Goal: Browse casually: Explore the website without a specific task or goal

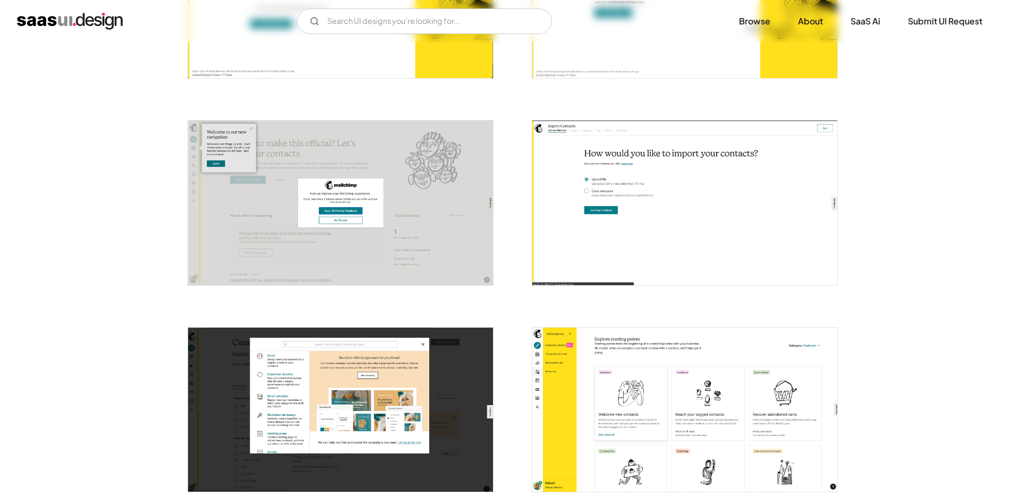
scroll to position [597, 0]
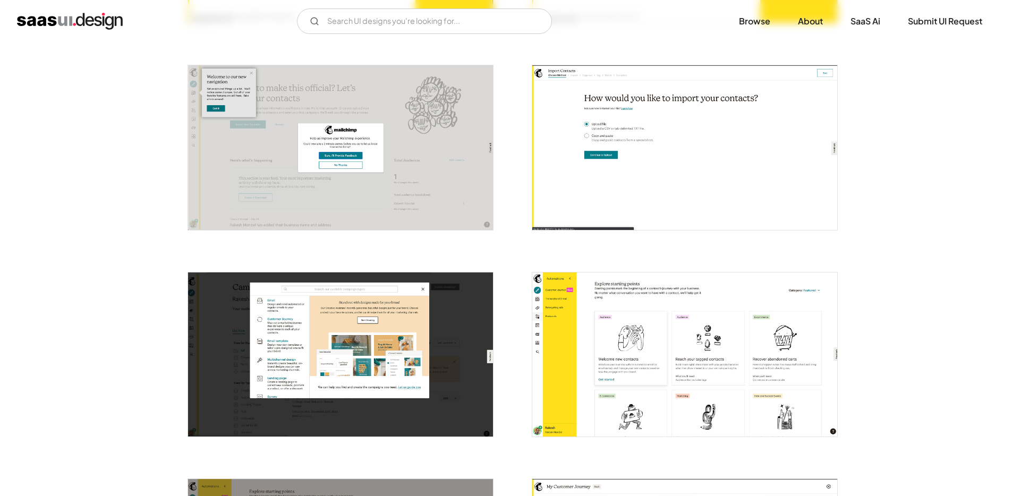
click at [651, 145] on img "open lightbox" at bounding box center [684, 147] width 305 height 164
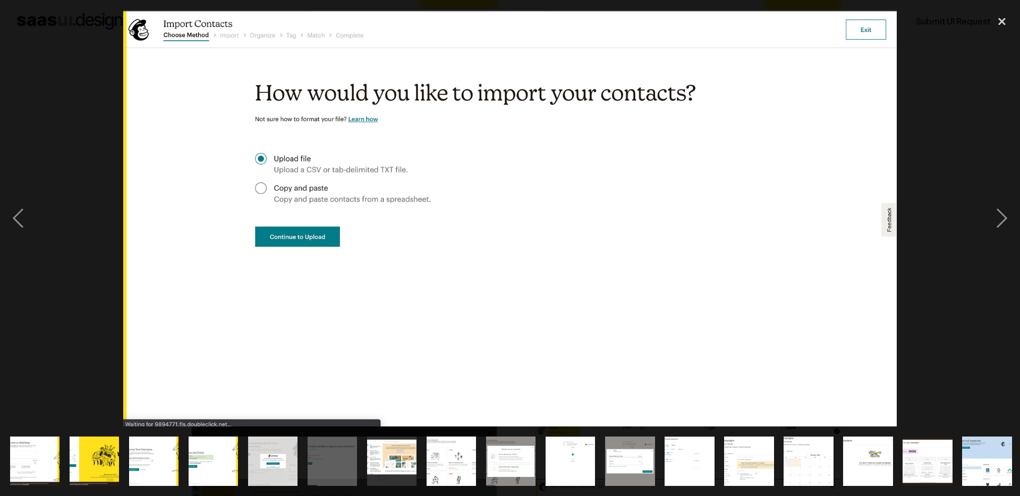
drag, startPoint x: 197, startPoint y: 131, endPoint x: -711, endPoint y: 168, distance: 908.4
drag, startPoint x: 136, startPoint y: 172, endPoint x: -644, endPoint y: 164, distance: 780.1
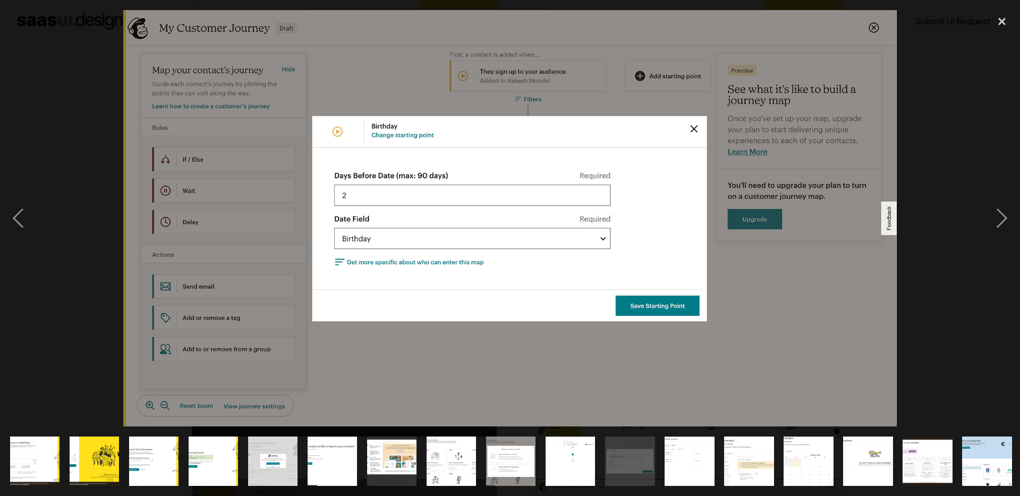
click at [958, 142] on div at bounding box center [510, 218] width 1020 height 417
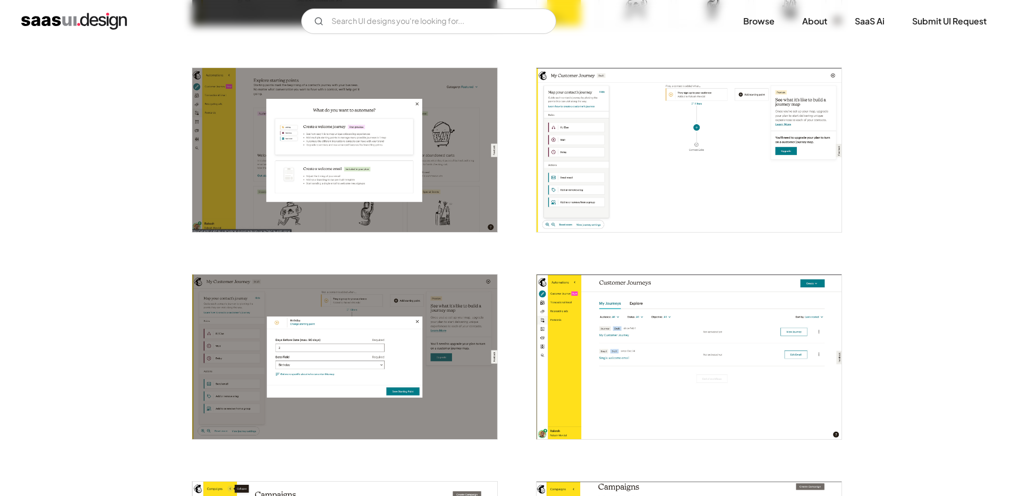
scroll to position [1162, 0]
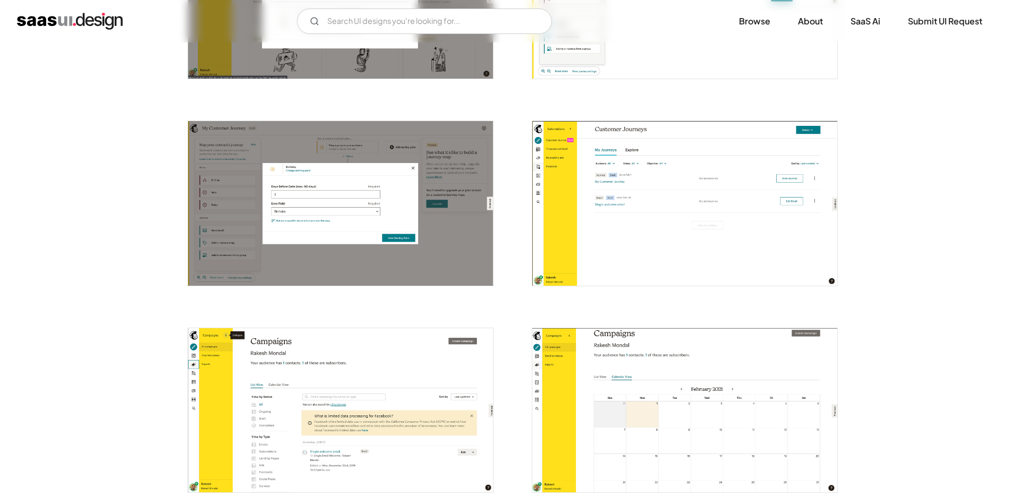
click at [604, 200] on img "open lightbox" at bounding box center [684, 203] width 305 height 164
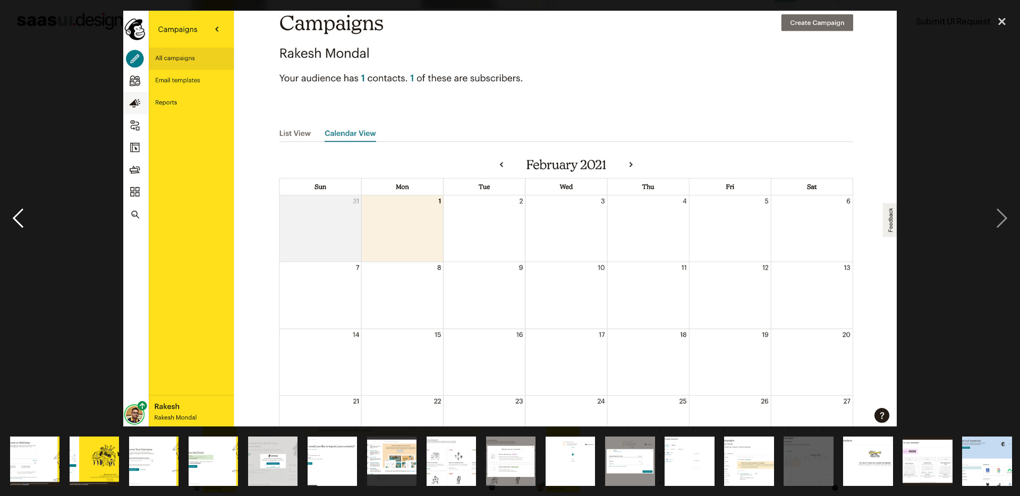
click at [22, 210] on div "previous image" at bounding box center [18, 218] width 36 height 417
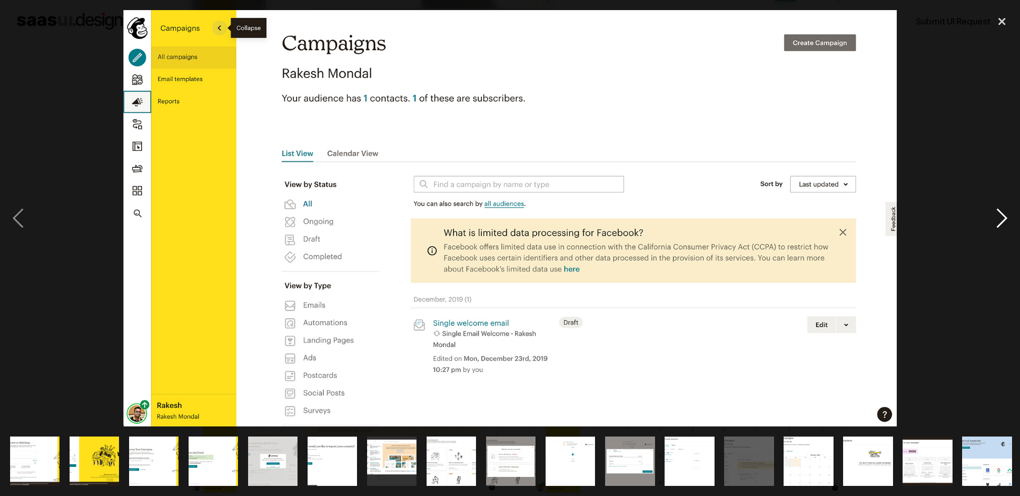
click at [1007, 217] on div "next image" at bounding box center [1002, 218] width 36 height 417
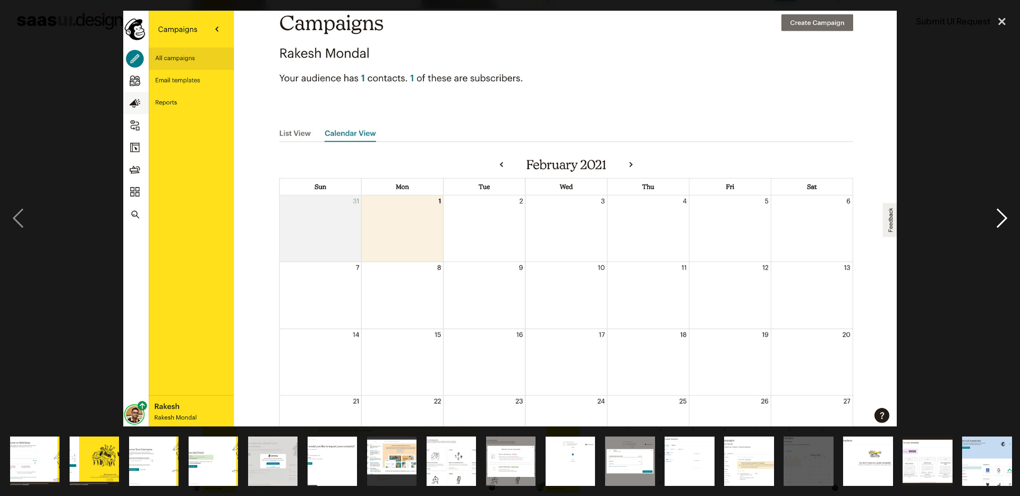
click at [1007, 214] on div "next image" at bounding box center [1002, 218] width 36 height 417
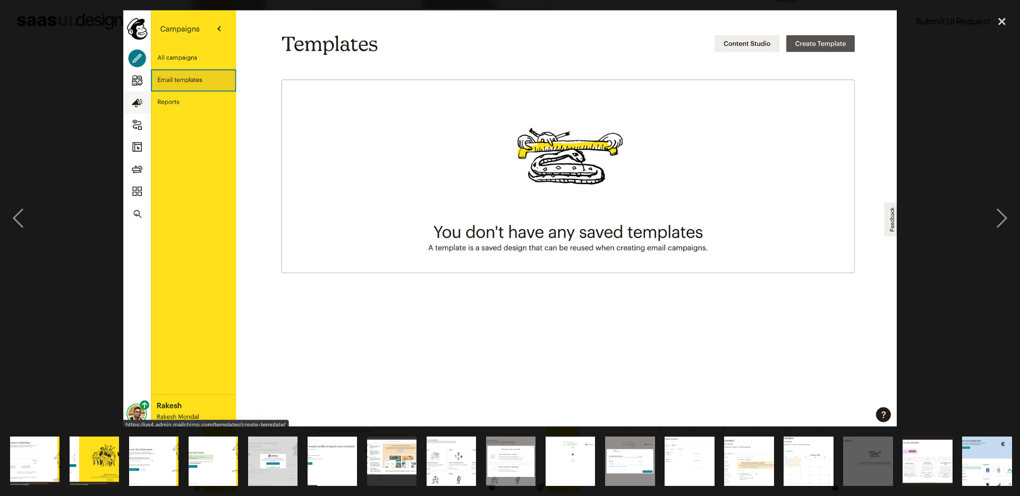
click at [575, 156] on img at bounding box center [509, 218] width 773 height 417
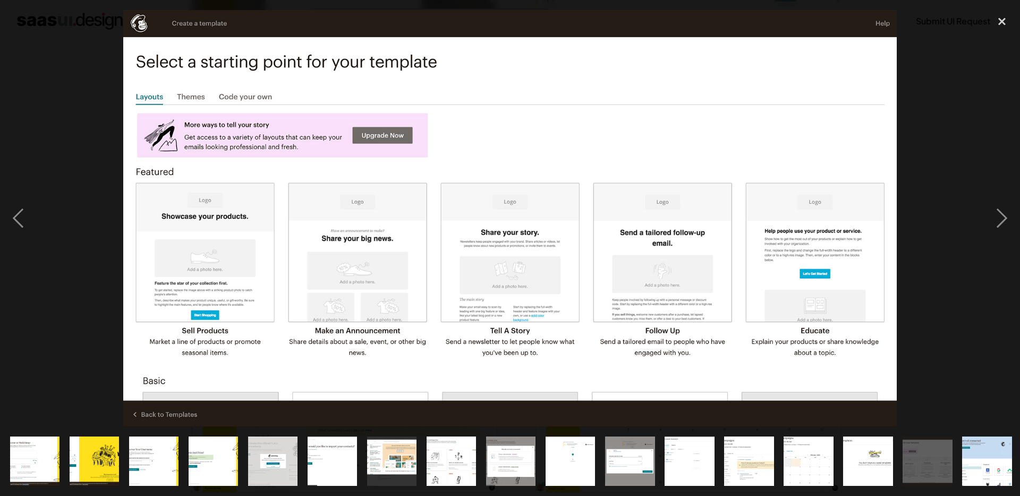
click at [536, 174] on img at bounding box center [509, 218] width 773 height 417
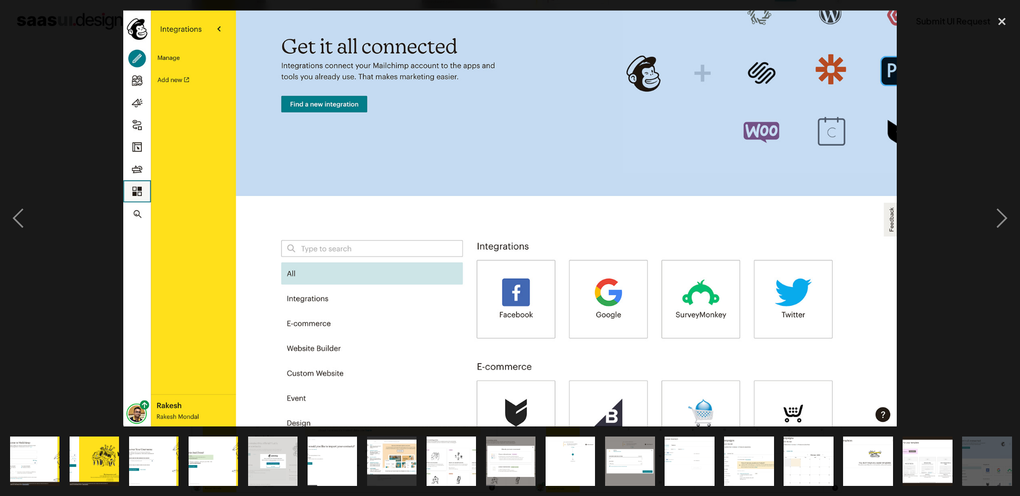
click at [465, 135] on img at bounding box center [509, 218] width 773 height 417
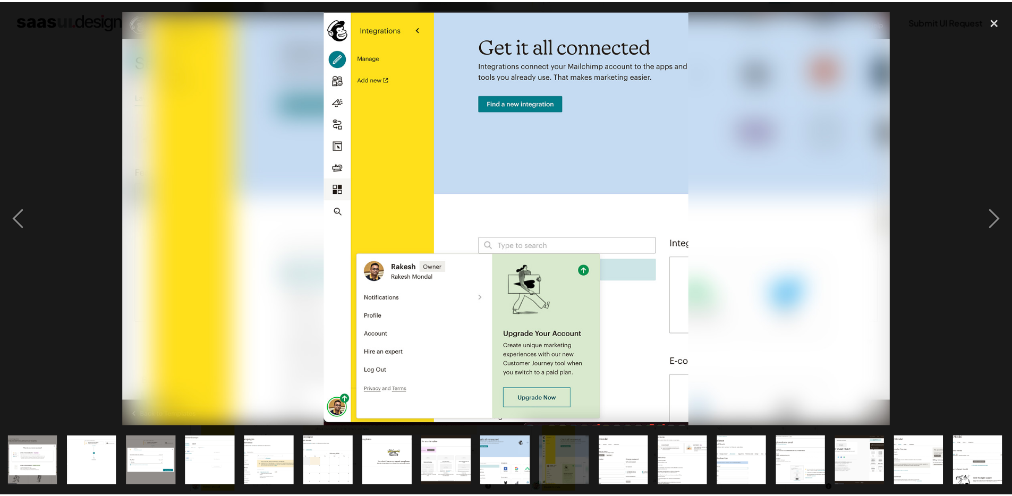
scroll to position [0, 478]
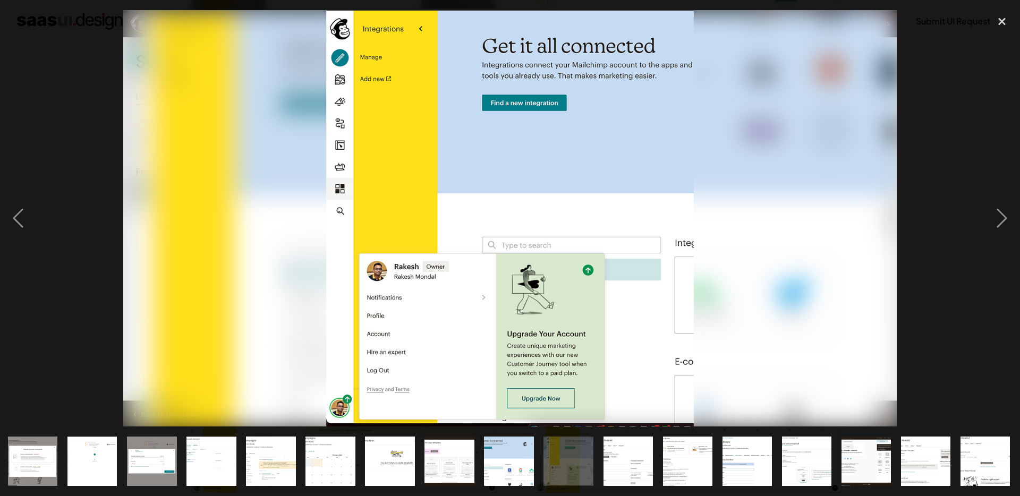
click at [516, 146] on img at bounding box center [509, 218] width 773 height 417
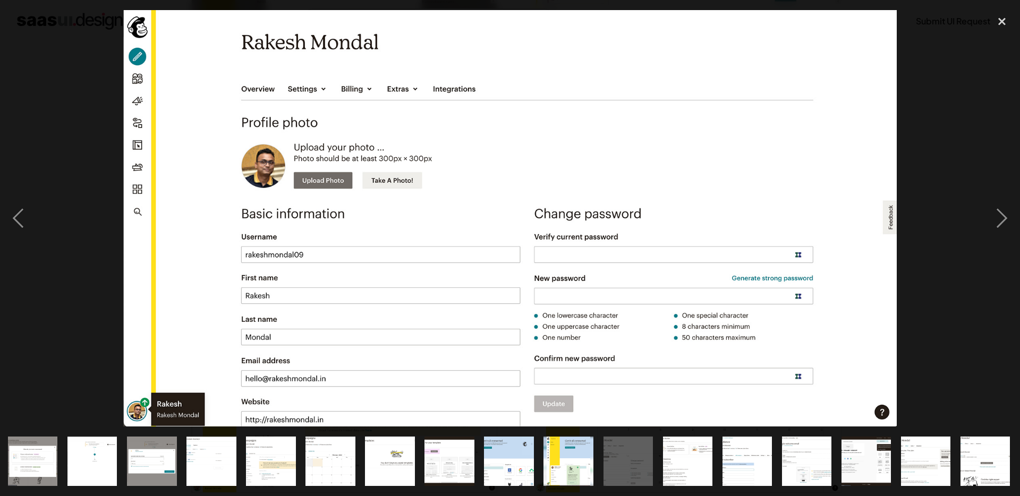
click at [474, 132] on img at bounding box center [509, 218] width 773 height 417
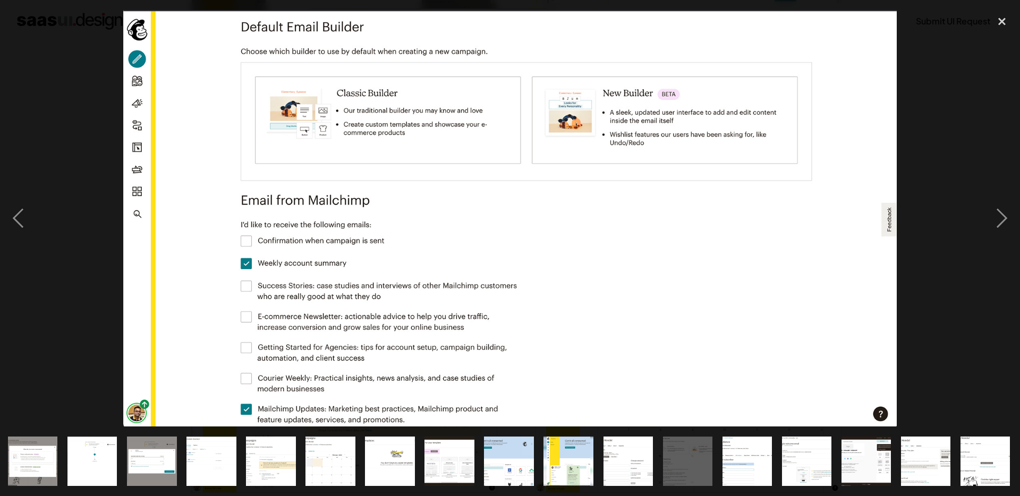
click at [474, 132] on img at bounding box center [509, 218] width 773 height 417
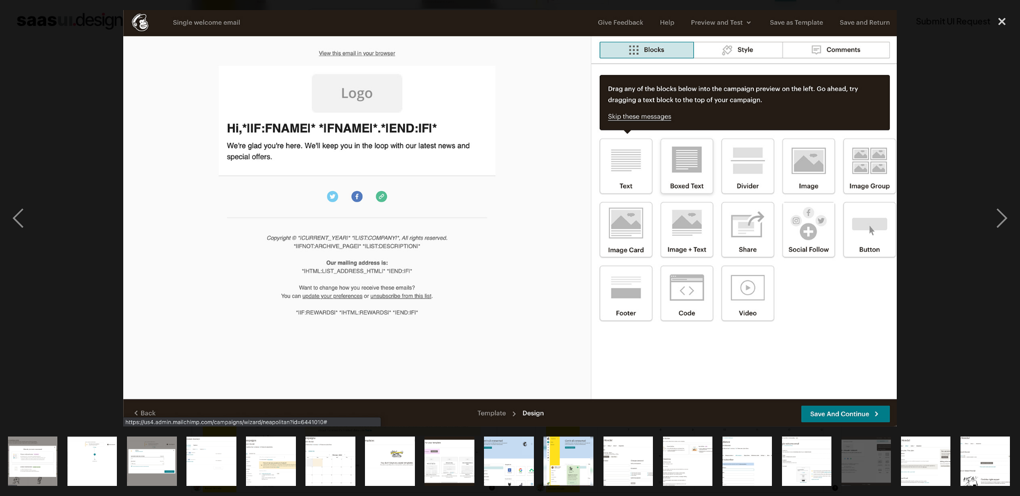
click at [918, 459] on img "show item 24 of 25" at bounding box center [926, 461] width 92 height 49
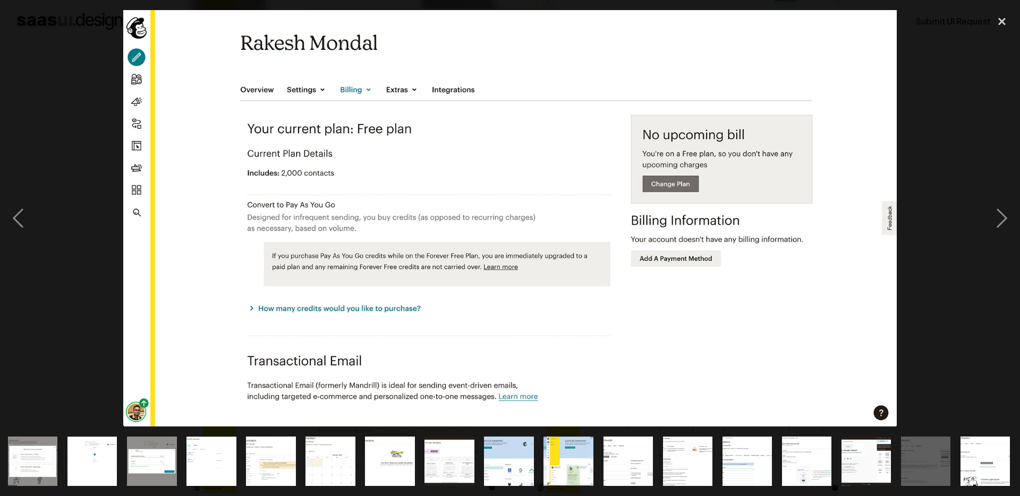
click at [979, 447] on img "show item 25 of 25" at bounding box center [985, 461] width 92 height 49
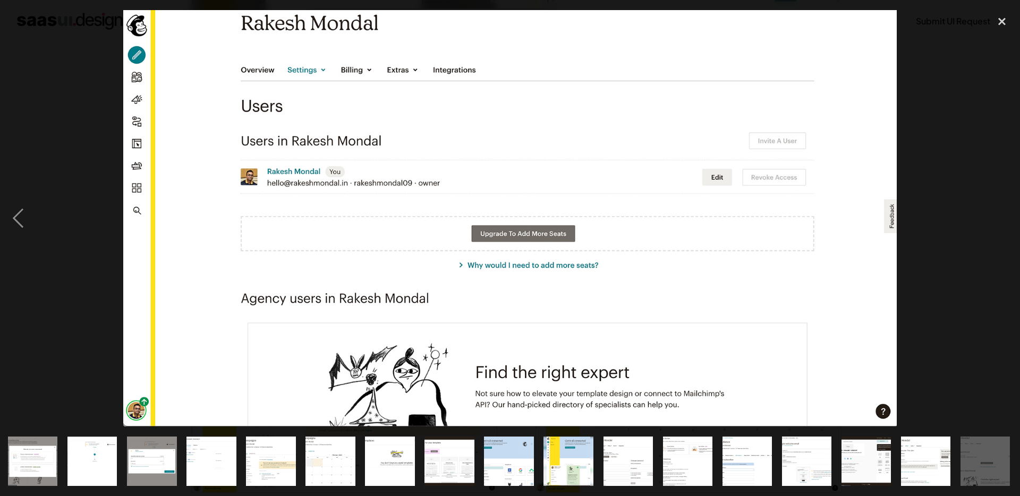
click at [928, 451] on img "show item 24 of 25" at bounding box center [926, 461] width 92 height 49
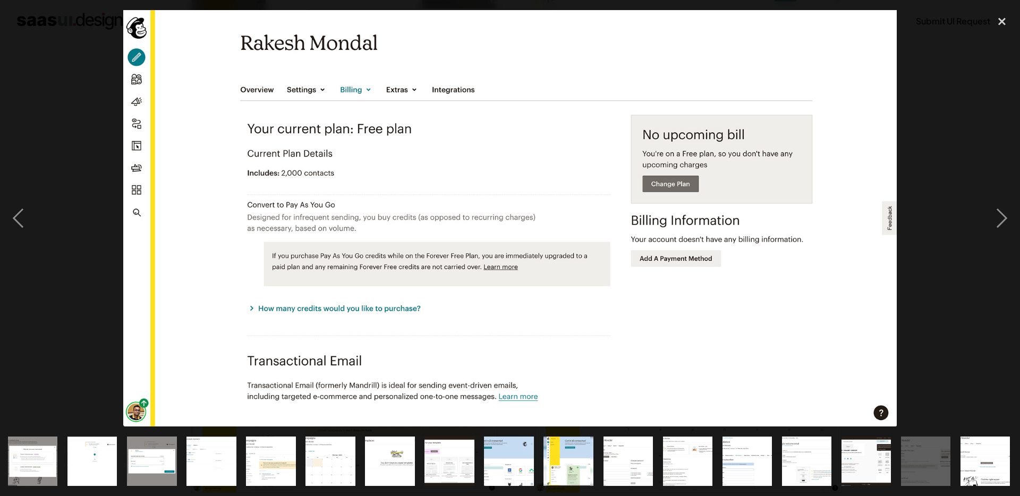
click at [972, 440] on img "show item 25 of 25" at bounding box center [985, 461] width 92 height 49
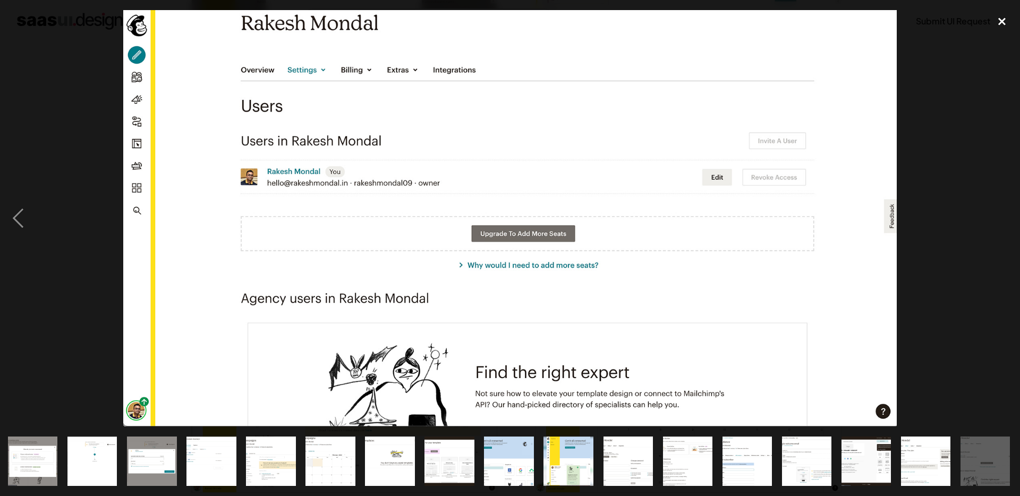
click at [1000, 23] on div "close lightbox" at bounding box center [1002, 21] width 36 height 23
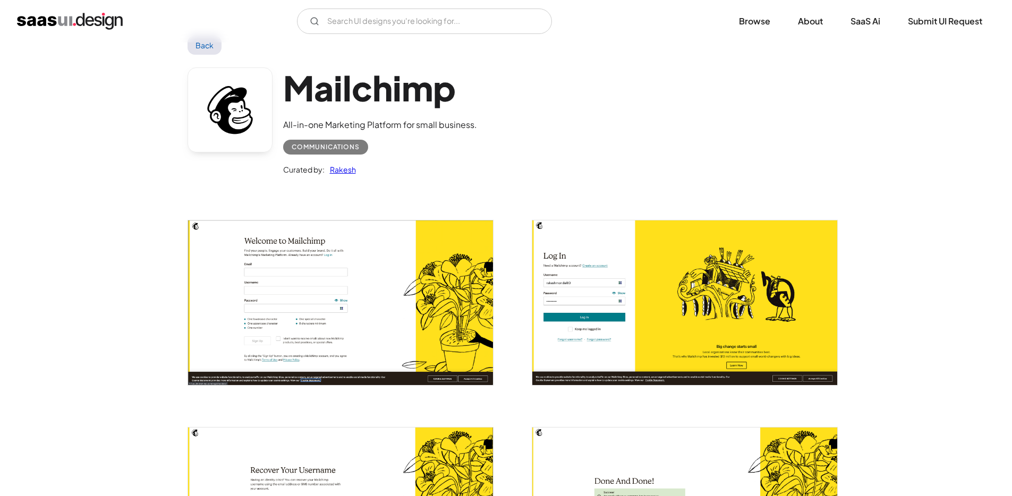
scroll to position [0, 0]
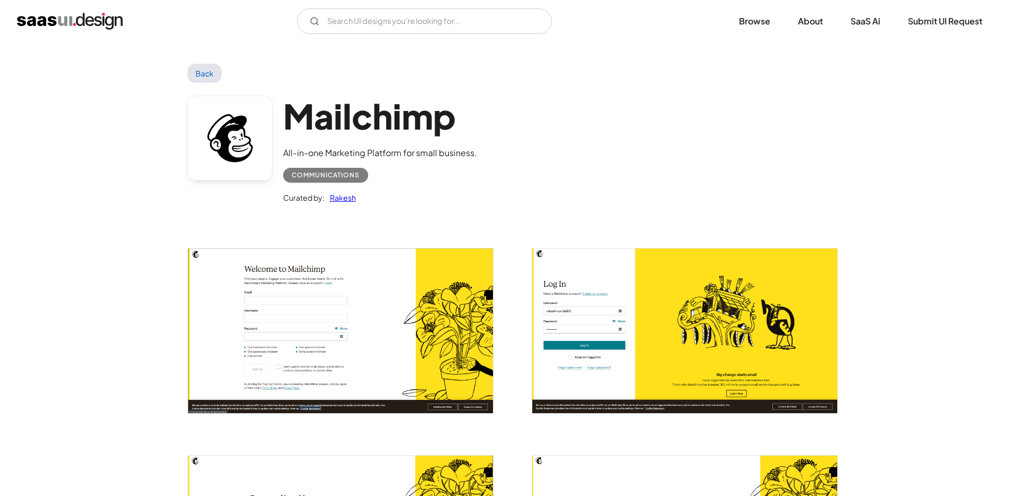
click at [209, 70] on link "Back" at bounding box center [205, 73] width 35 height 19
click at [755, 25] on link "Browse" at bounding box center [754, 21] width 57 height 23
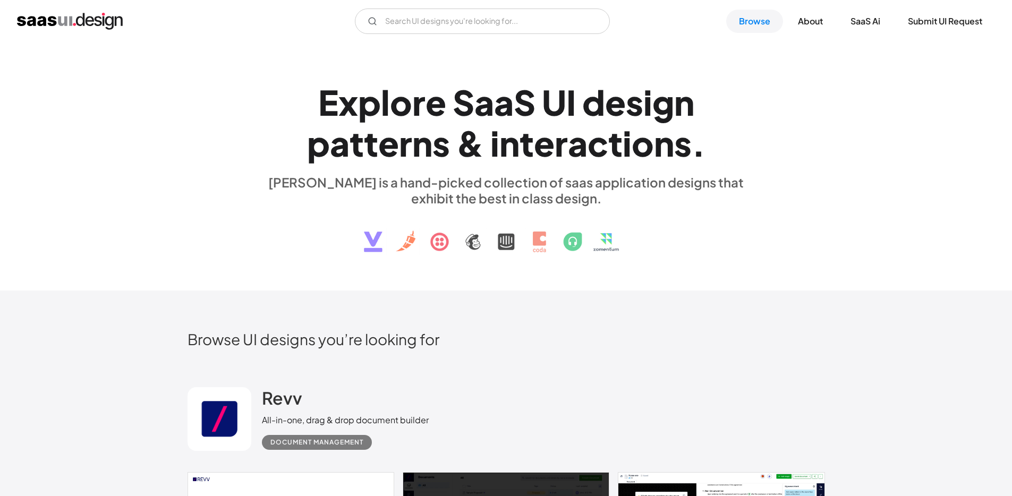
click at [507, 239] on img at bounding box center [506, 233] width 322 height 55
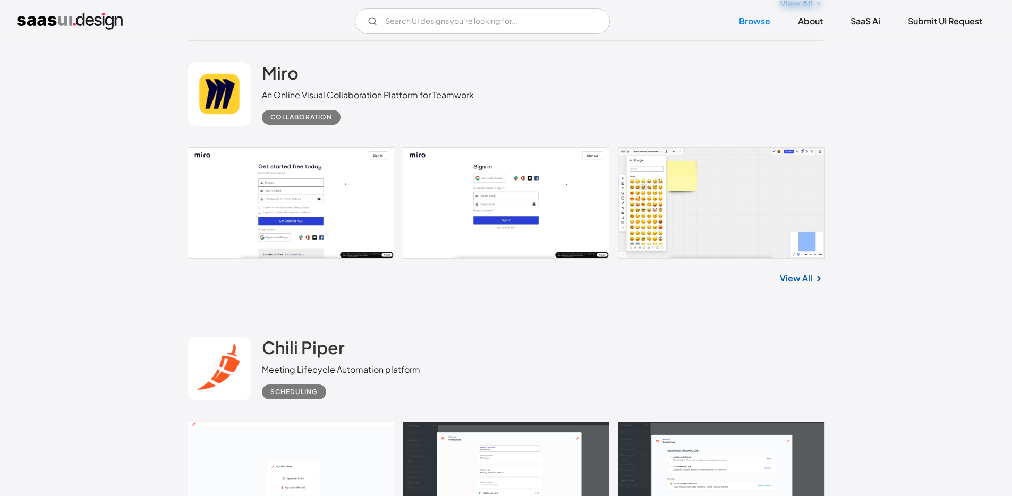
scroll to position [19358, 0]
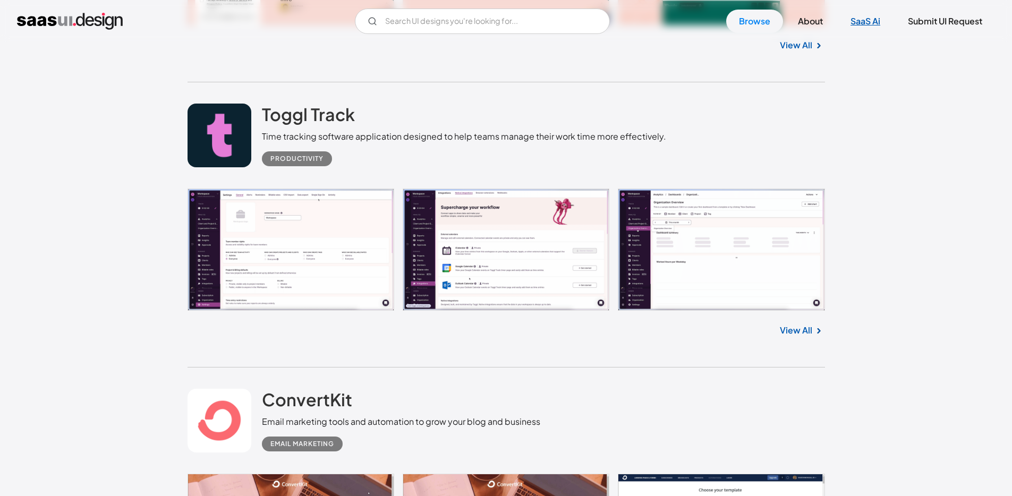
click at [871, 21] on link "SaaS Ai" at bounding box center [865, 21] width 55 height 23
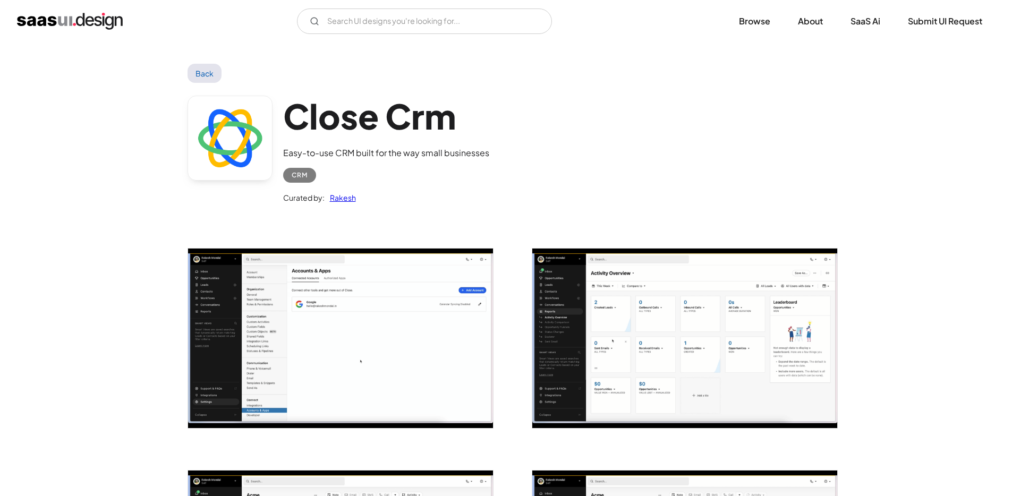
click at [301, 312] on img "open lightbox" at bounding box center [340, 339] width 305 height 180
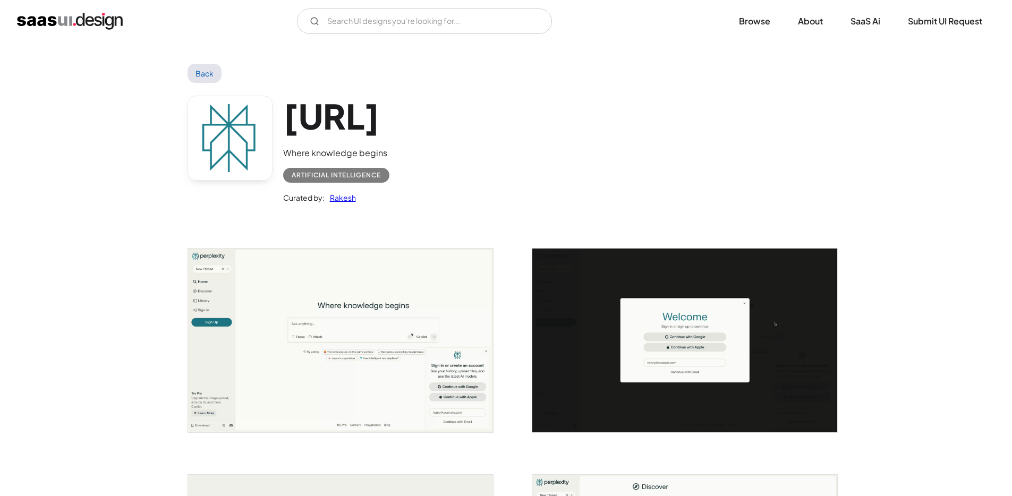
click at [354, 298] on img "open lightbox" at bounding box center [340, 340] width 305 height 183
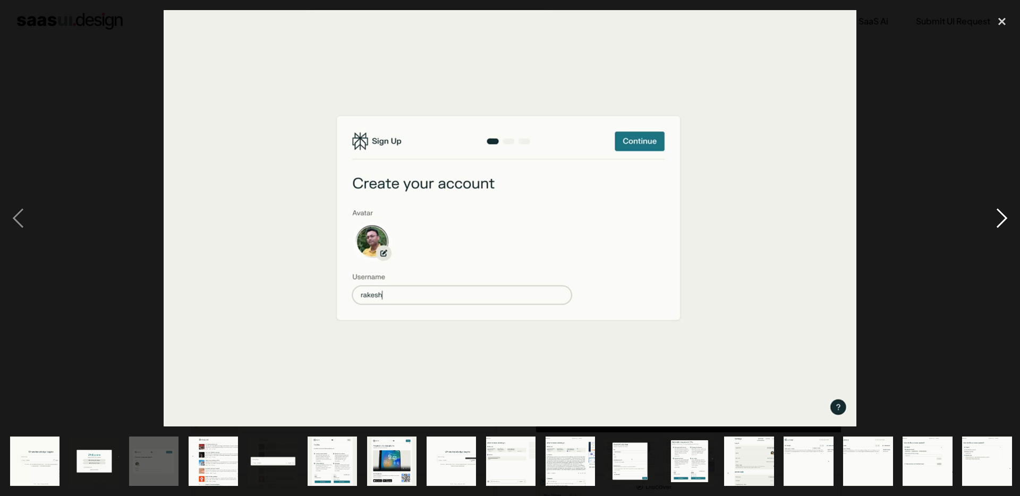
click at [1003, 218] on div "next image" at bounding box center [1002, 218] width 36 height 417
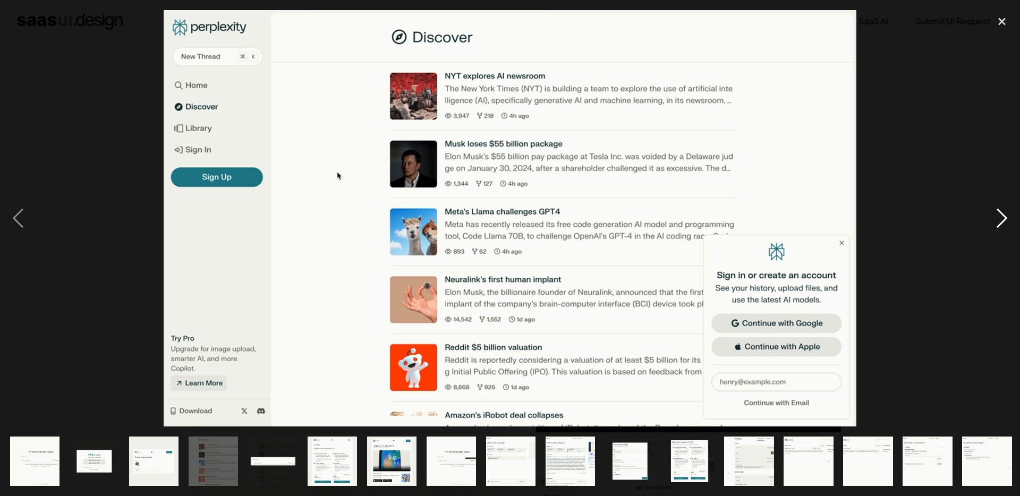
click at [1003, 218] on div "next image" at bounding box center [1002, 218] width 36 height 417
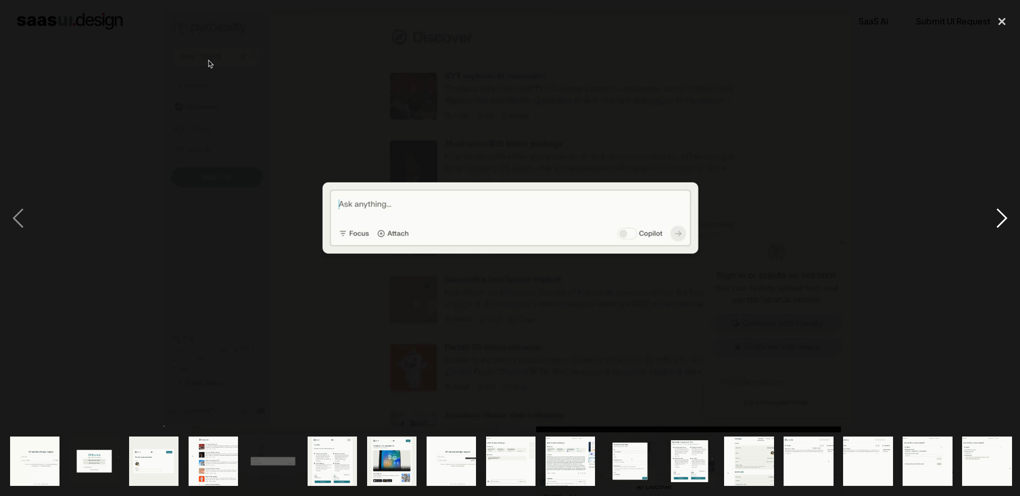
click at [1003, 218] on div "next image" at bounding box center [1002, 218] width 36 height 417
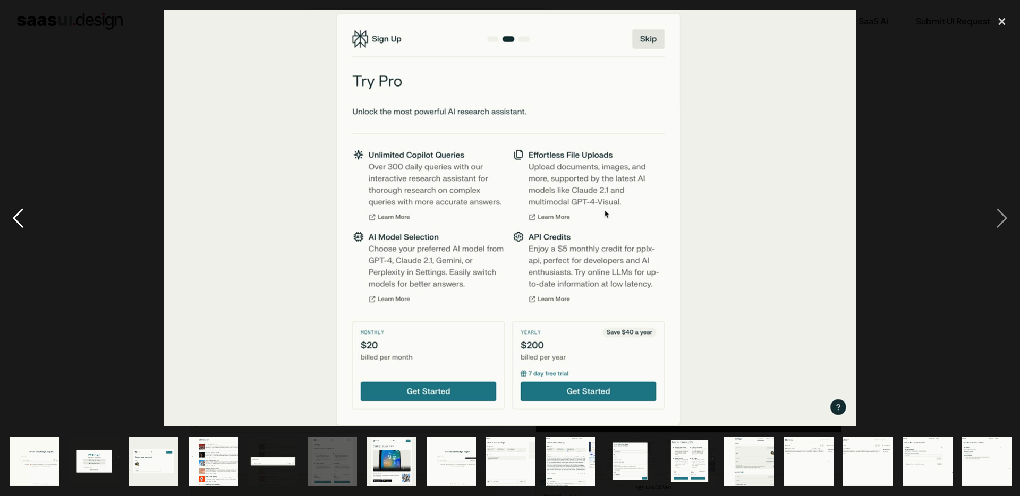
click at [21, 215] on div "previous image" at bounding box center [18, 218] width 36 height 417
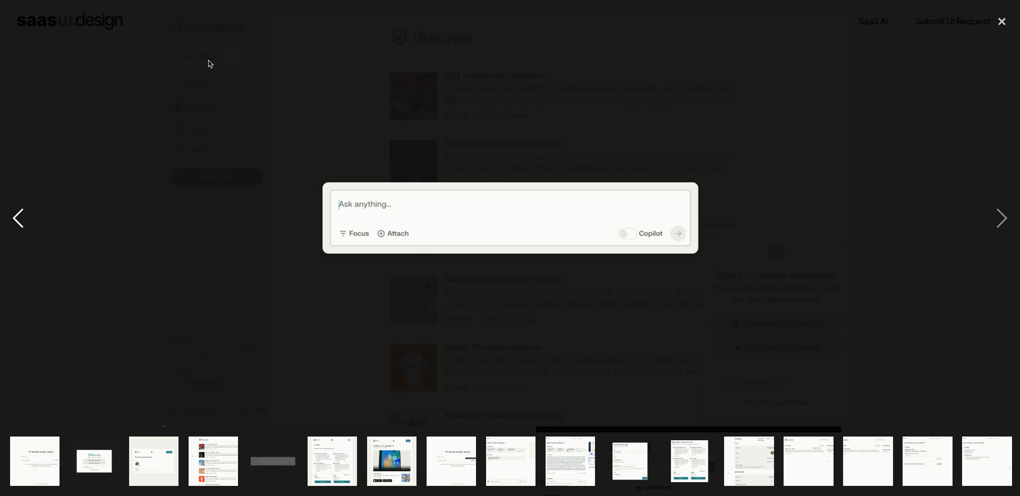
click at [21, 215] on div "previous image" at bounding box center [18, 218] width 36 height 417
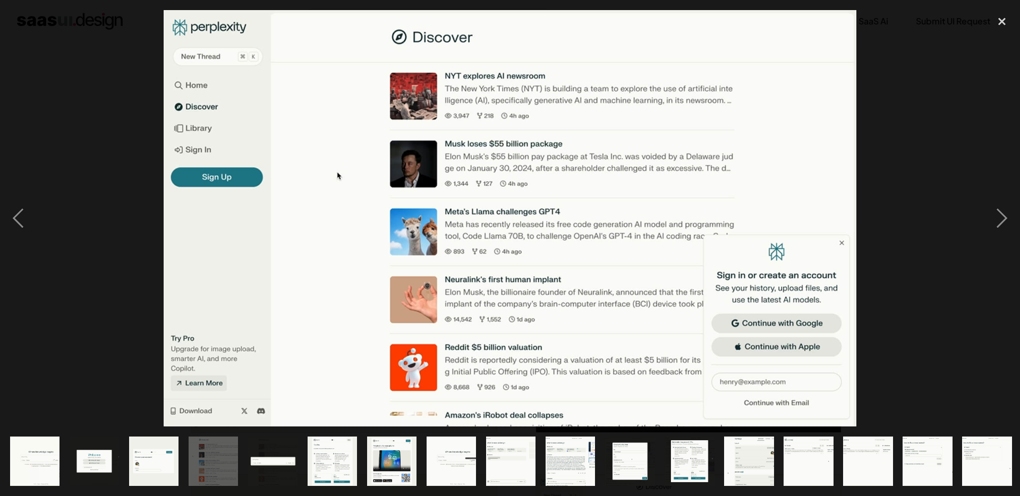
scroll to position [0, 62]
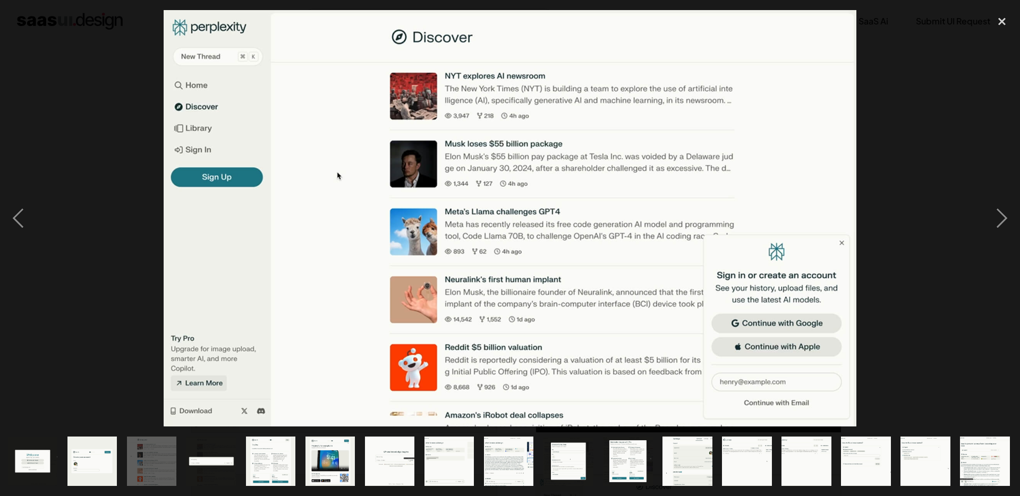
click at [979, 465] on img "show item 18 of 18" at bounding box center [985, 461] width 82 height 49
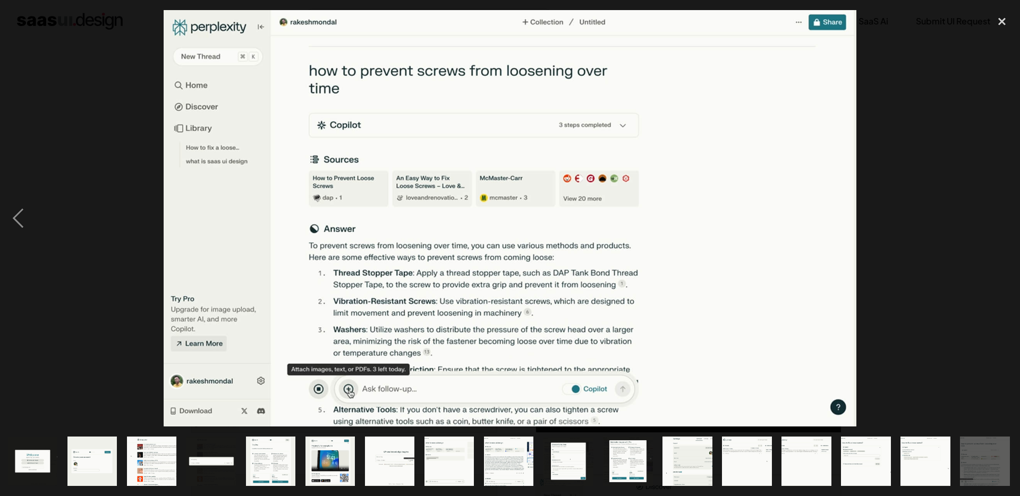
click at [933, 461] on img "show item 17 of 18" at bounding box center [925, 461] width 82 height 49
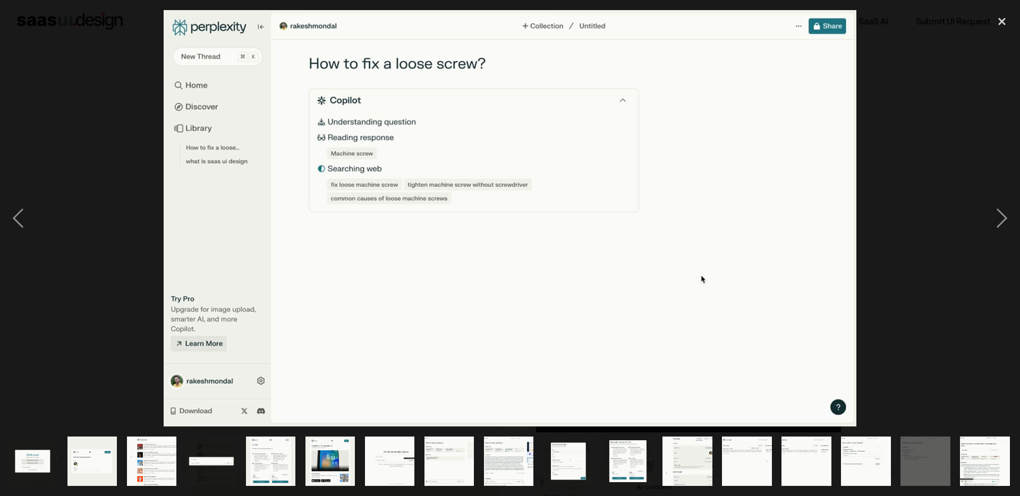
drag, startPoint x: 863, startPoint y: 476, endPoint x: 856, endPoint y: 472, distance: 8.6
click at [864, 474] on img "show item 16 of 18" at bounding box center [866, 461] width 82 height 49
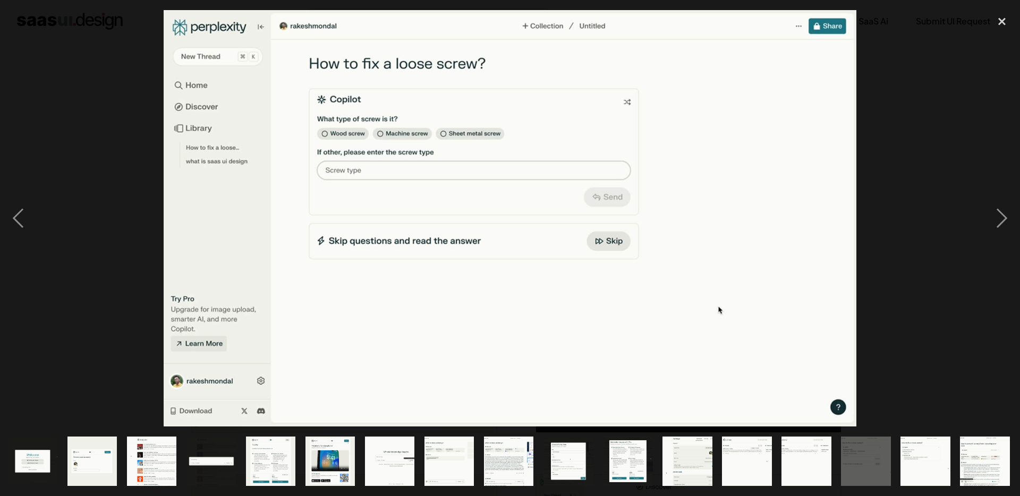
click at [818, 459] on img "show item 15 of 18" at bounding box center [806, 461] width 82 height 49
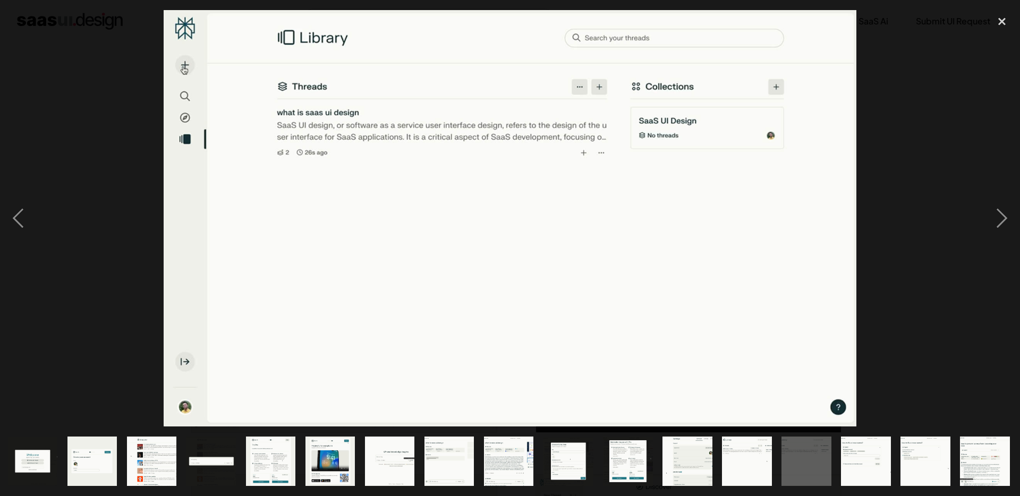
click at [750, 450] on img "show item 14 of 18" at bounding box center [747, 461] width 82 height 49
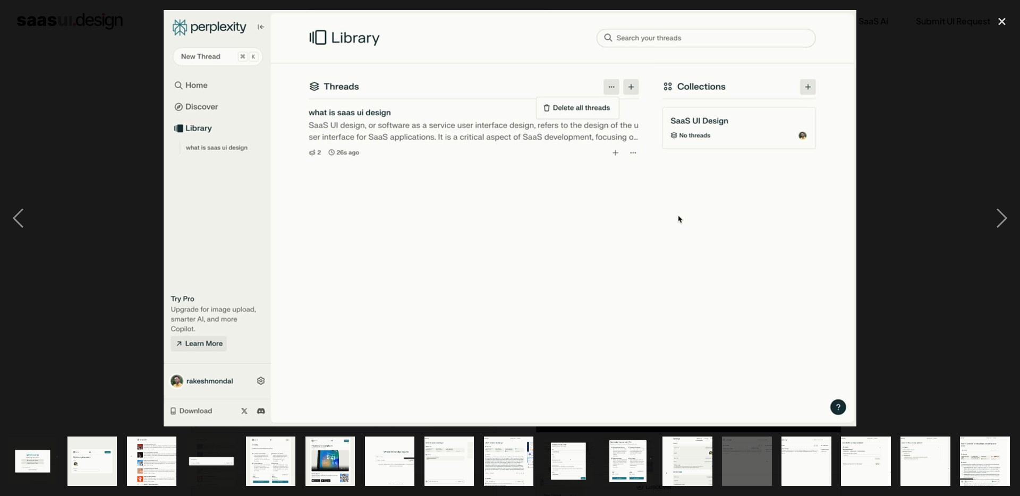
click at [699, 459] on img "show item 13 of 18" at bounding box center [687, 461] width 82 height 49
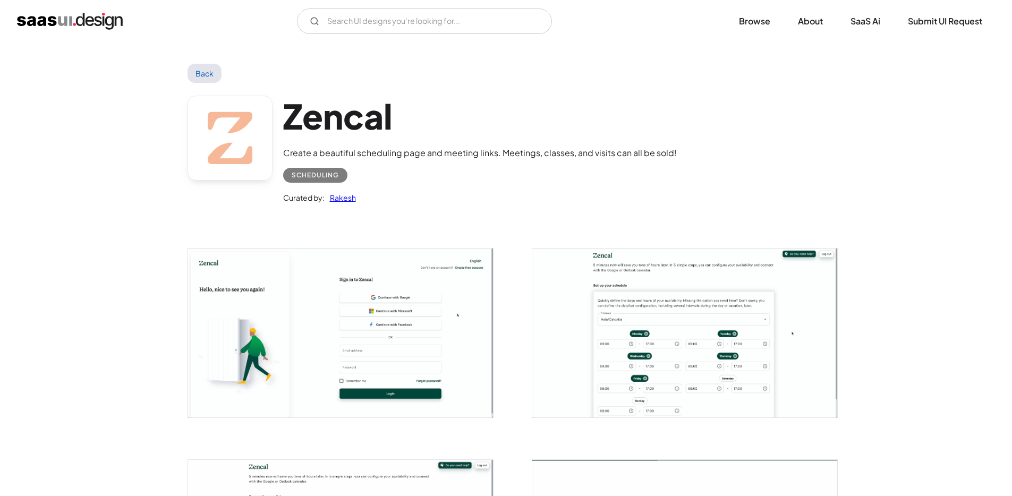
click at [275, 311] on img "open lightbox" at bounding box center [340, 333] width 305 height 168
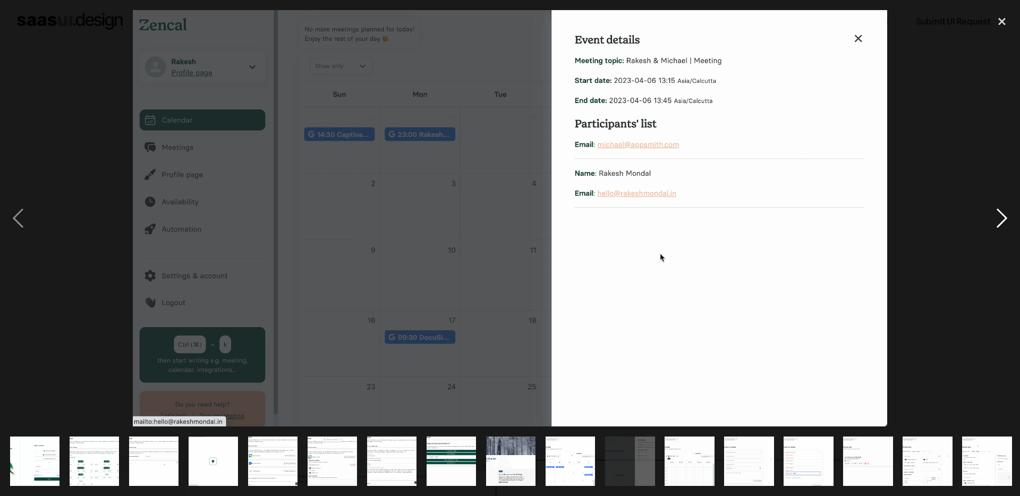
click at [1009, 211] on div "next image" at bounding box center [1002, 218] width 36 height 417
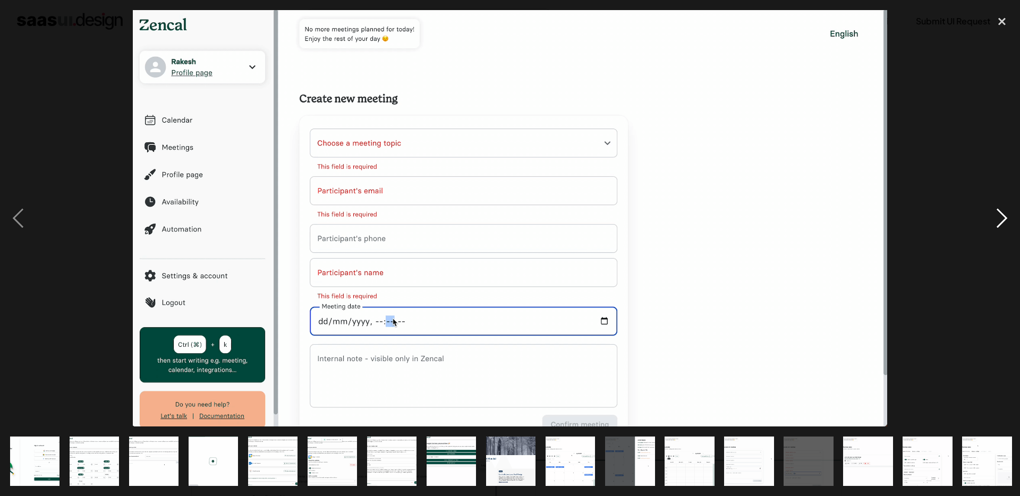
click at [1006, 213] on div "next image" at bounding box center [1002, 218] width 36 height 417
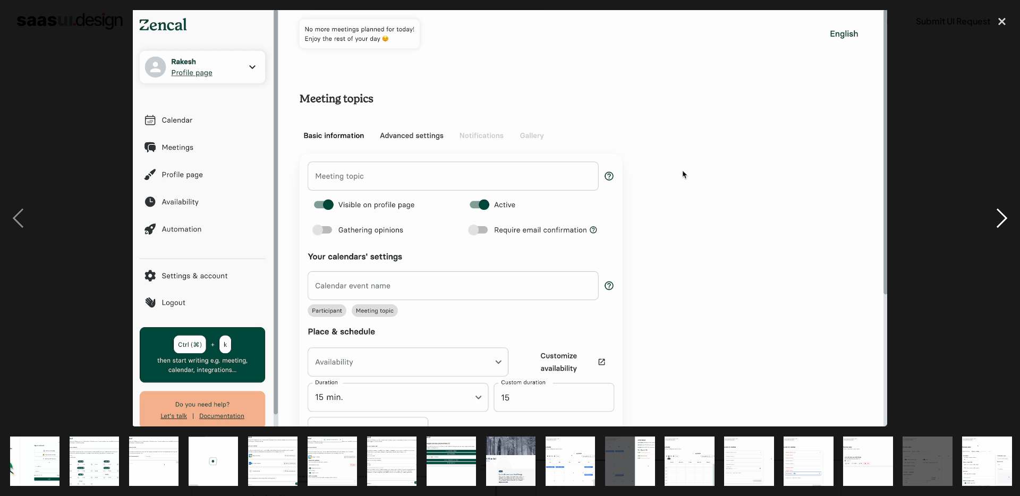
click at [1003, 222] on div "next image" at bounding box center [1002, 218] width 36 height 417
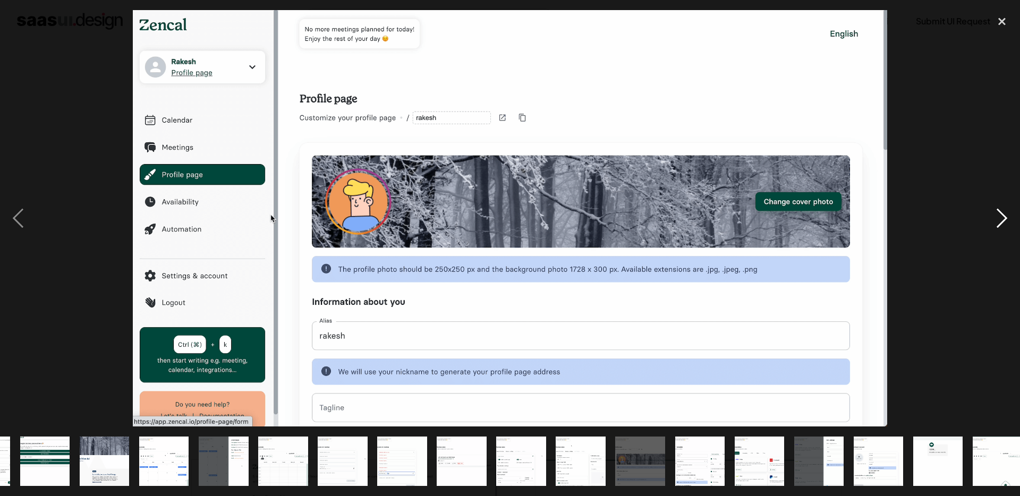
scroll to position [0, 419]
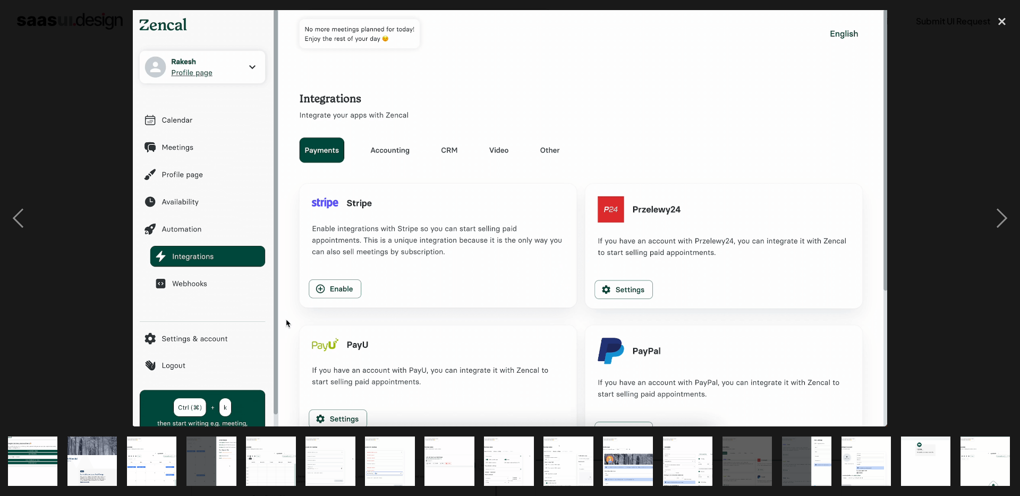
click at [984, 444] on img "show item 24 of 24" at bounding box center [986, 461] width 90 height 49
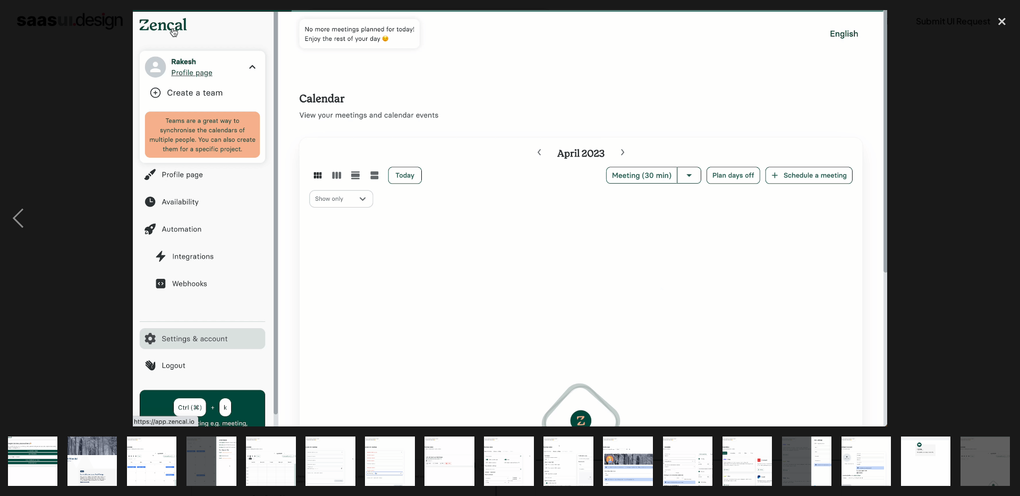
click at [939, 455] on img "show item 23 of 24" at bounding box center [926, 461] width 90 height 49
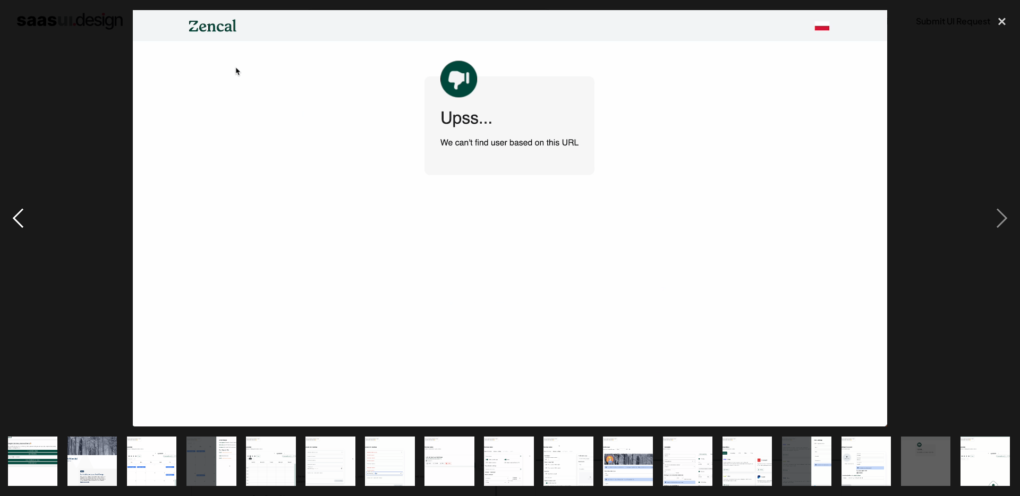
click at [16, 219] on div "previous image" at bounding box center [18, 218] width 36 height 417
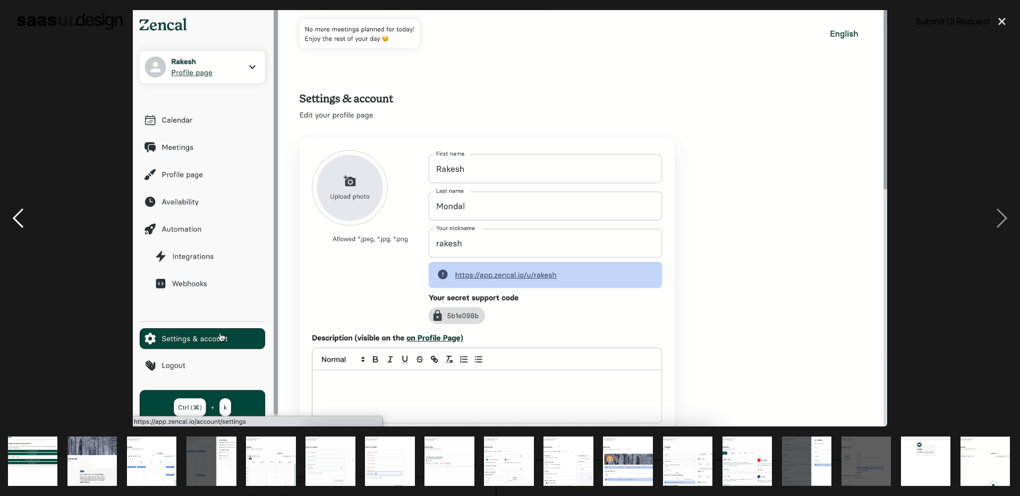
click at [16, 219] on div "previous image" at bounding box center [18, 218] width 36 height 417
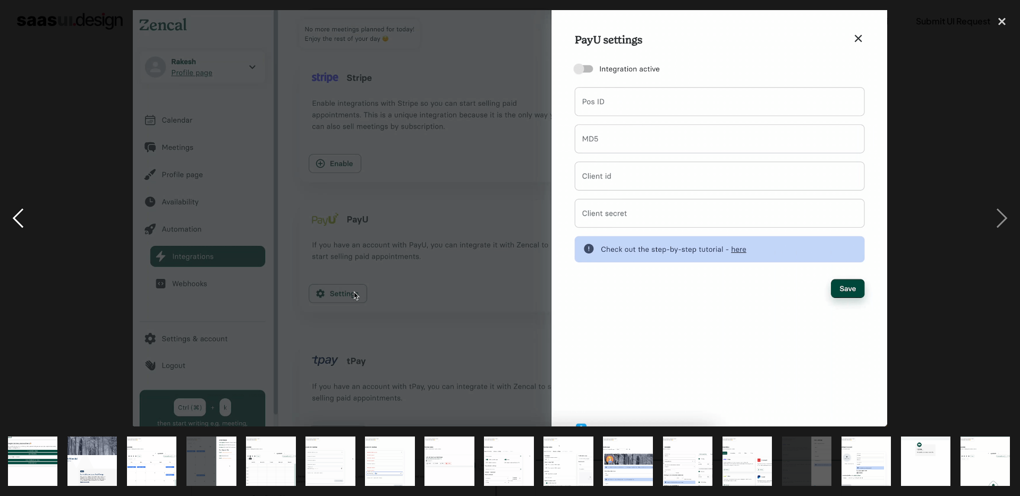
click at [16, 219] on div "previous image" at bounding box center [18, 218] width 36 height 417
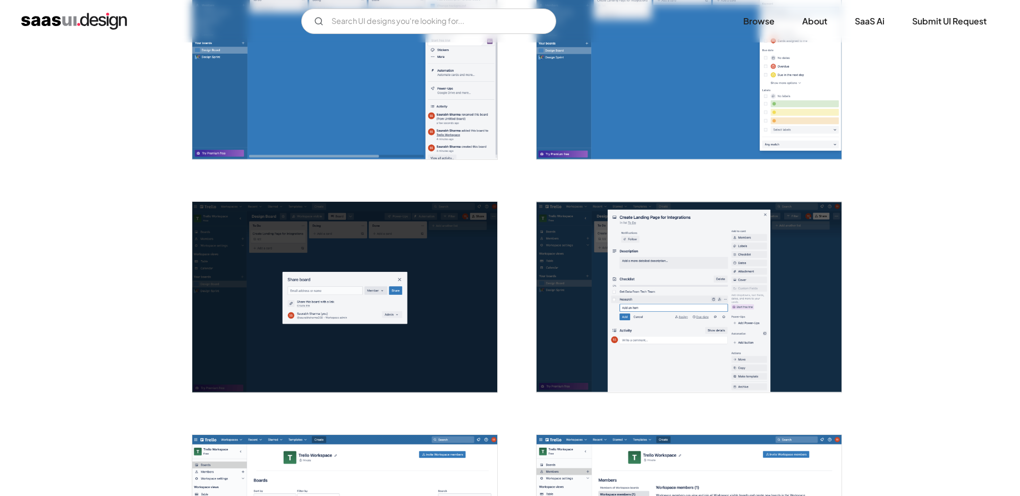
scroll to position [1573, 0]
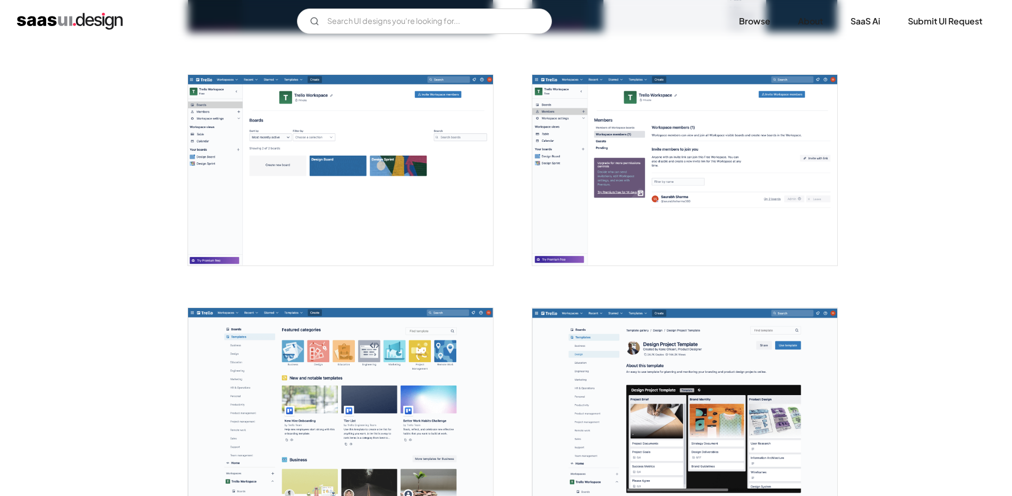
click at [325, 121] on img "open lightbox" at bounding box center [340, 170] width 305 height 191
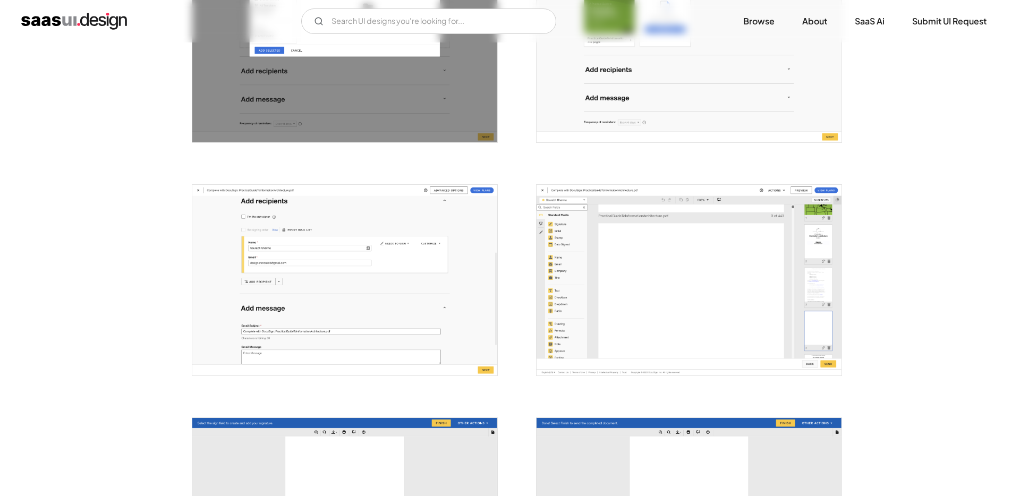
scroll to position [1238, 0]
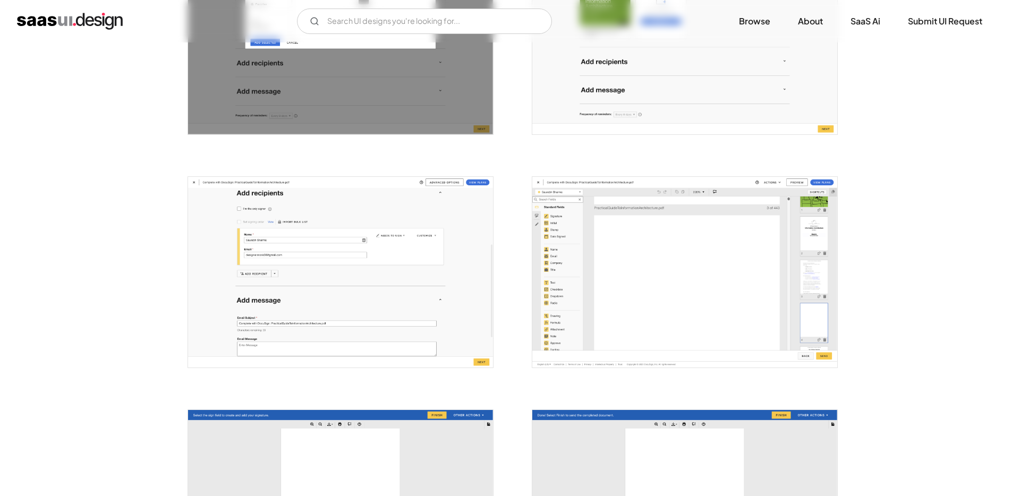
click at [509, 263] on div at bounding box center [507, 382] width 638 height 2798
click at [631, 248] on img "open lightbox" at bounding box center [684, 272] width 305 height 191
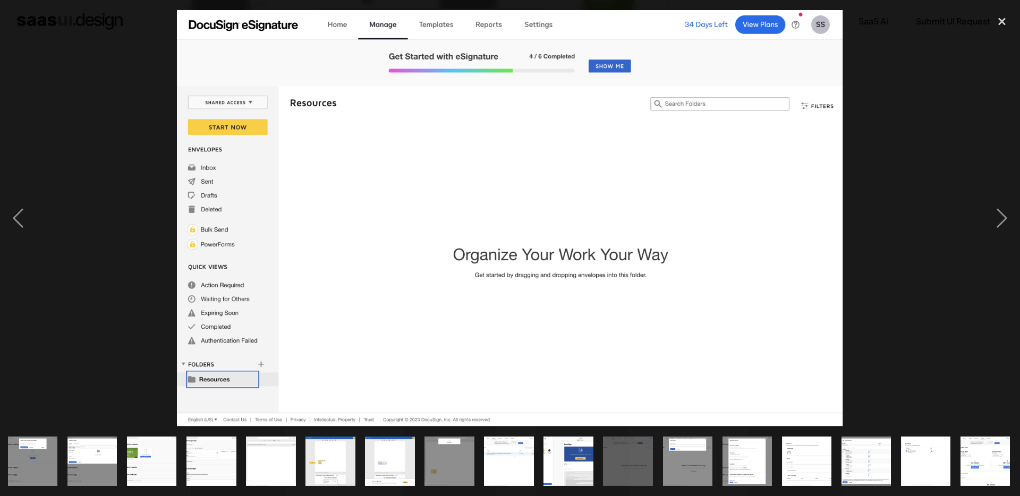
scroll to position [0, 419]
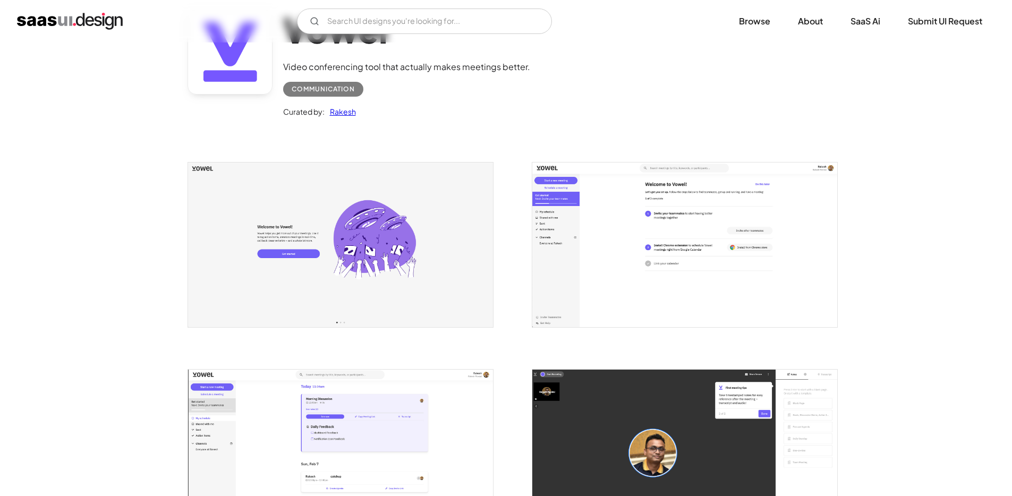
scroll to position [89, 0]
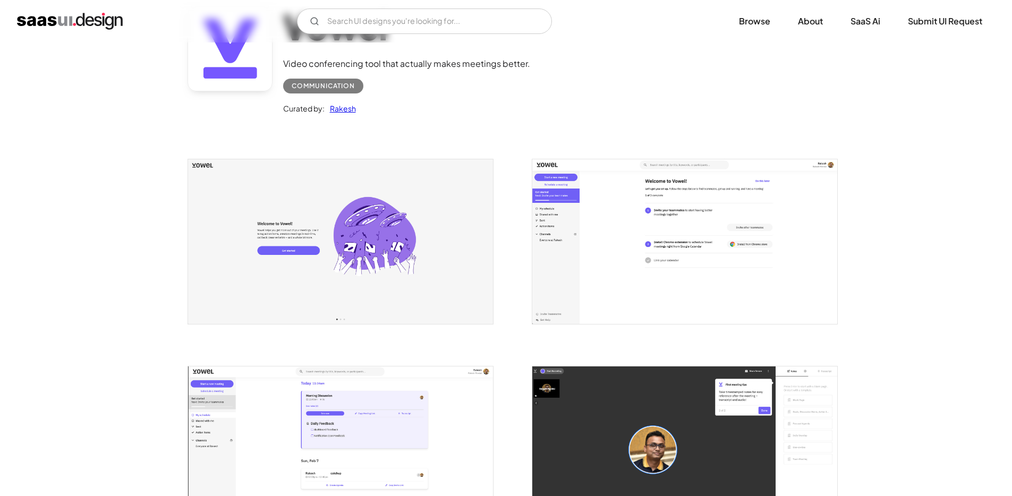
click at [693, 264] on img "open lightbox" at bounding box center [684, 241] width 305 height 164
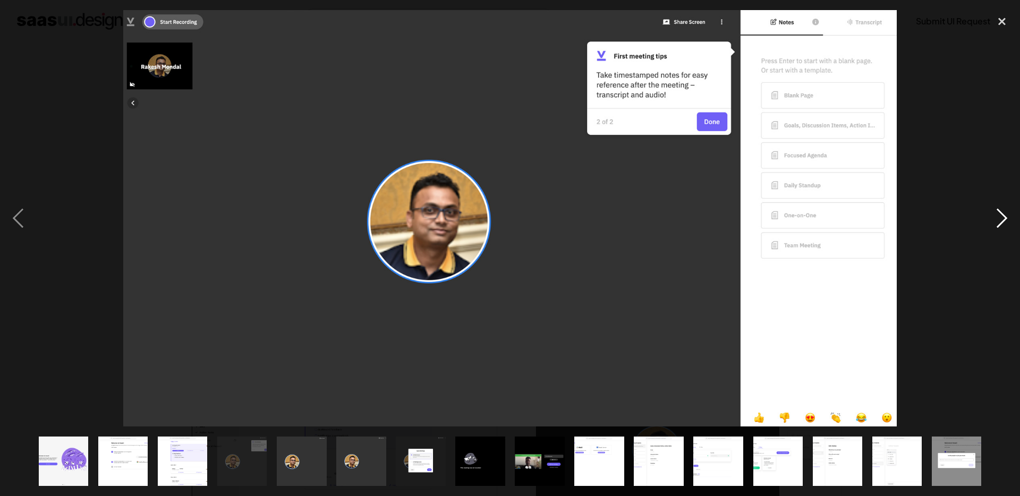
click at [1007, 210] on div "next image" at bounding box center [1002, 218] width 36 height 417
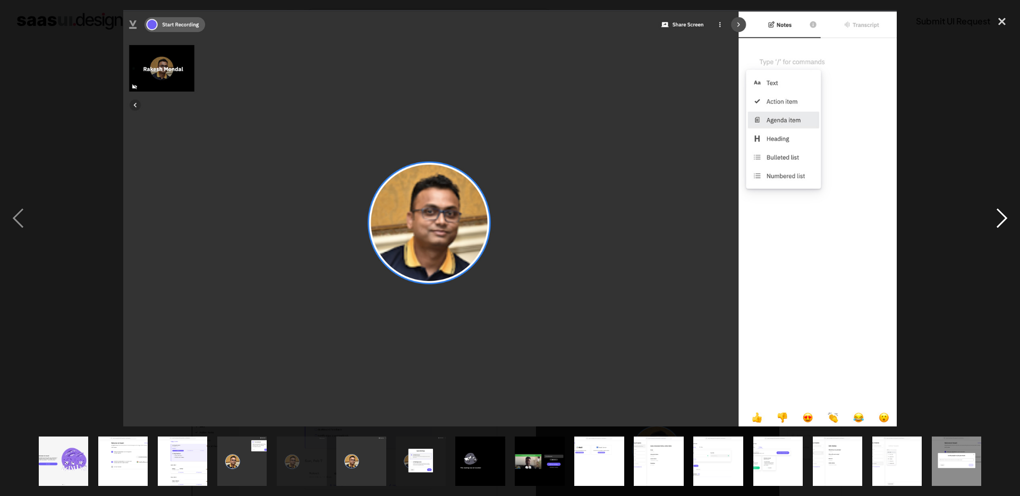
click at [1007, 210] on div "next image" at bounding box center [1002, 218] width 36 height 417
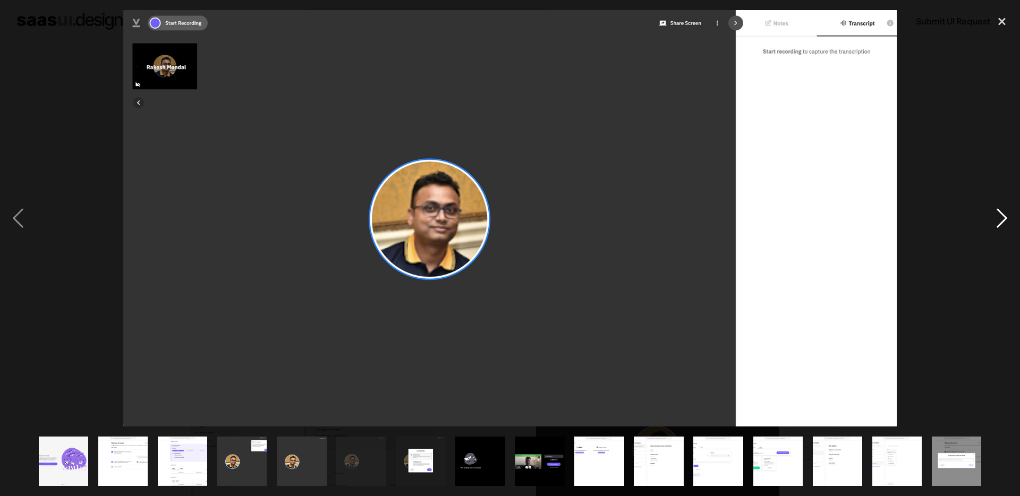
click at [1001, 210] on div "next image" at bounding box center [1002, 218] width 36 height 417
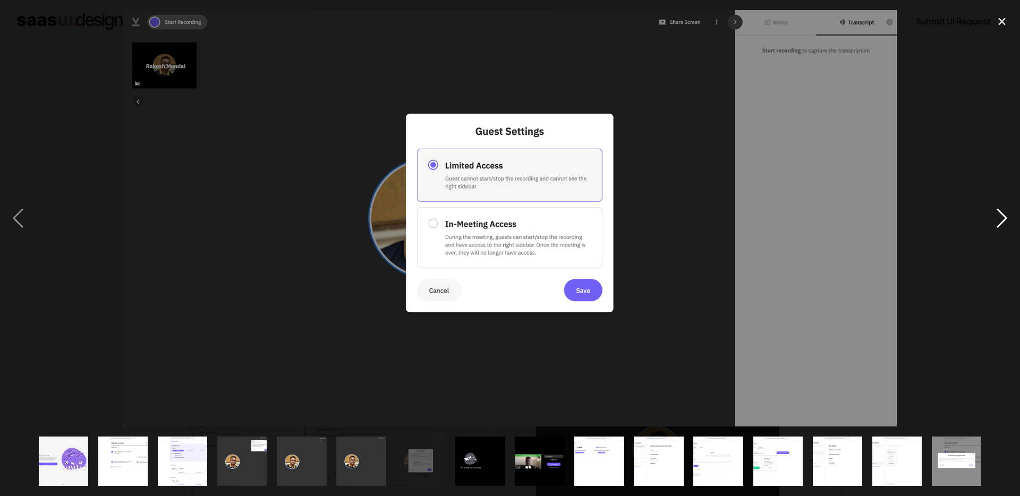
click at [1001, 210] on div "next image" at bounding box center [1002, 218] width 36 height 417
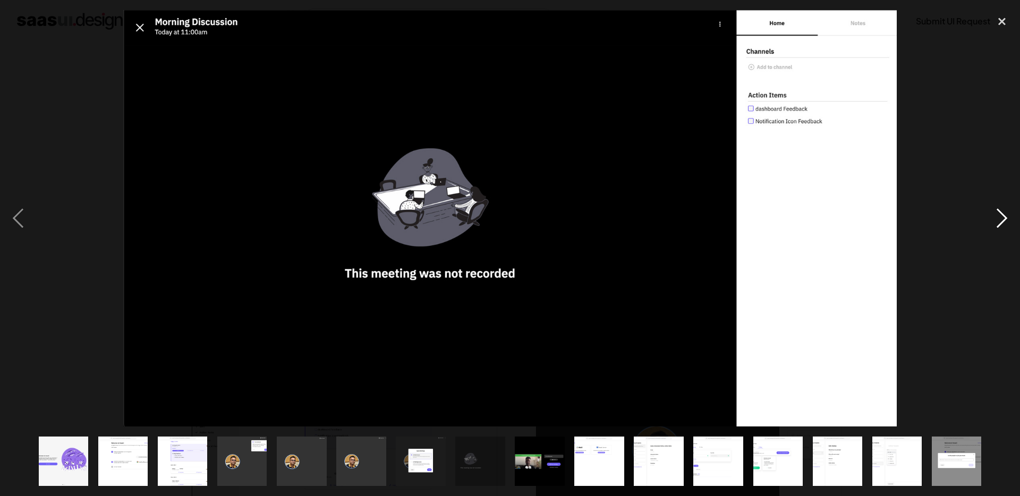
click at [1001, 210] on div "next image" at bounding box center [1002, 218] width 36 height 417
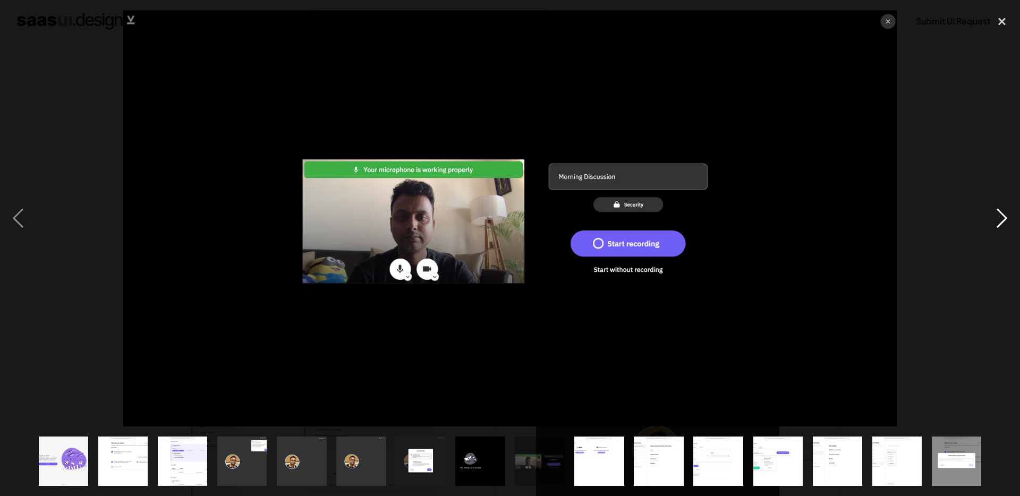
click at [1001, 210] on div "next image" at bounding box center [1002, 218] width 36 height 417
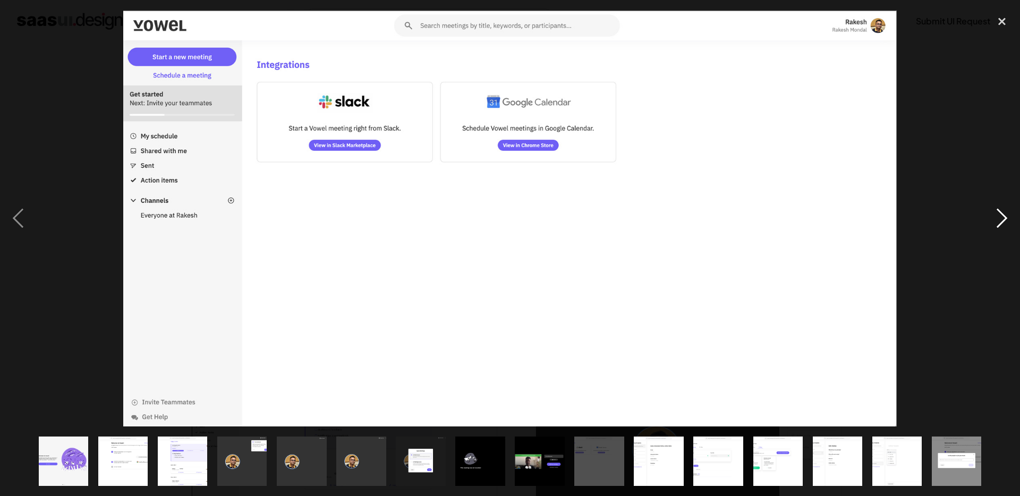
click at [1001, 210] on div "next image" at bounding box center [1002, 218] width 36 height 417
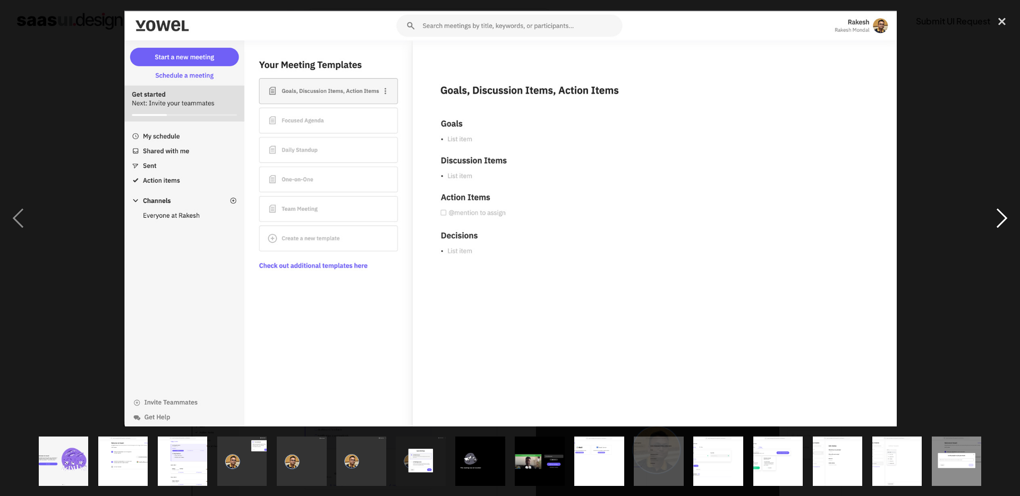
click at [1001, 210] on div "next image" at bounding box center [1002, 218] width 36 height 417
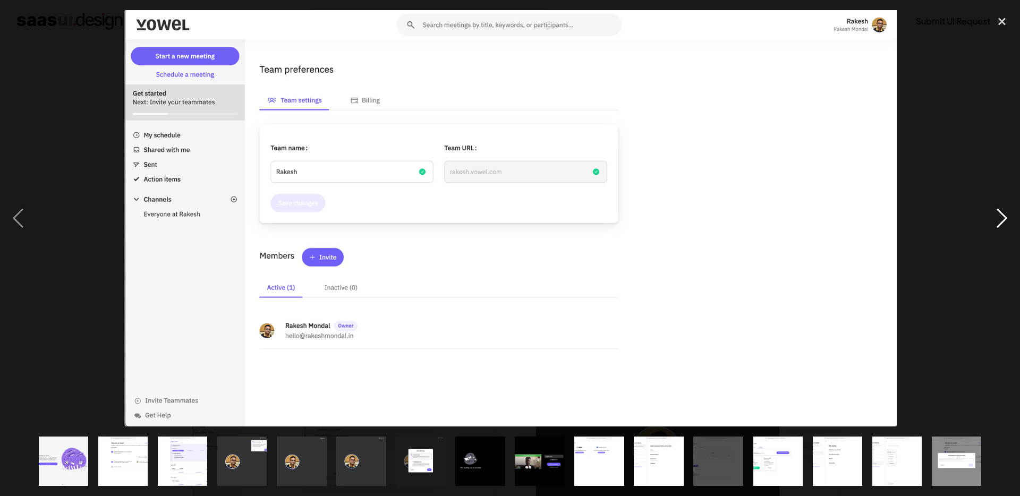
click at [1001, 210] on div "next image" at bounding box center [1002, 218] width 36 height 417
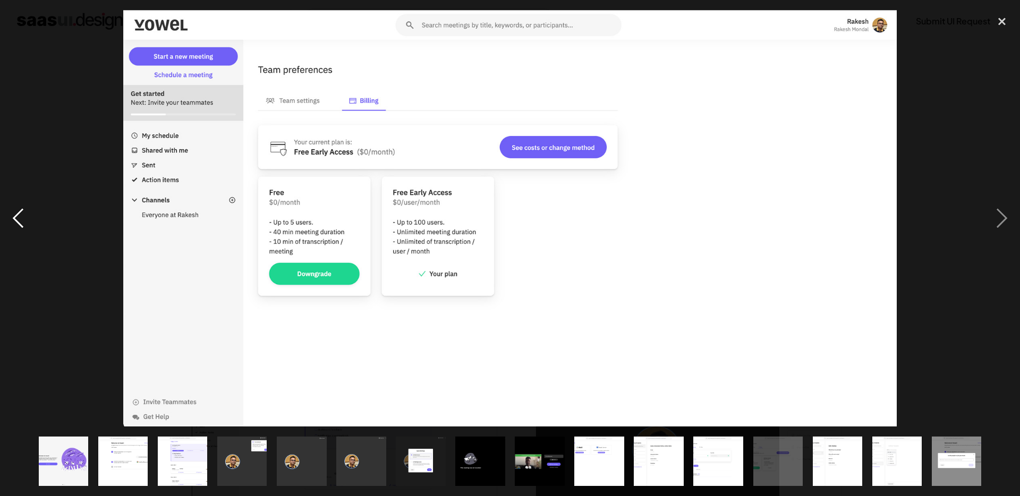
click at [20, 221] on div "previous image" at bounding box center [18, 218] width 36 height 417
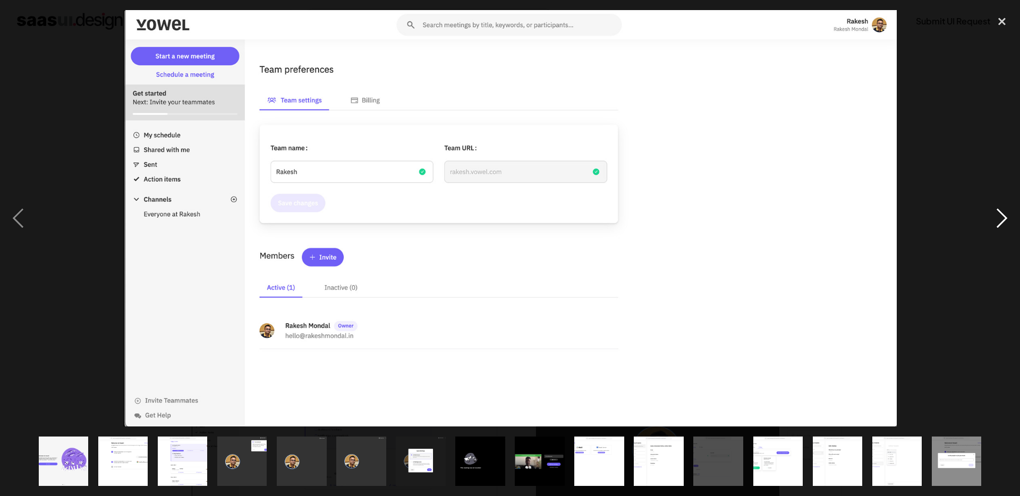
click at [1001, 216] on div "next image" at bounding box center [1002, 218] width 36 height 417
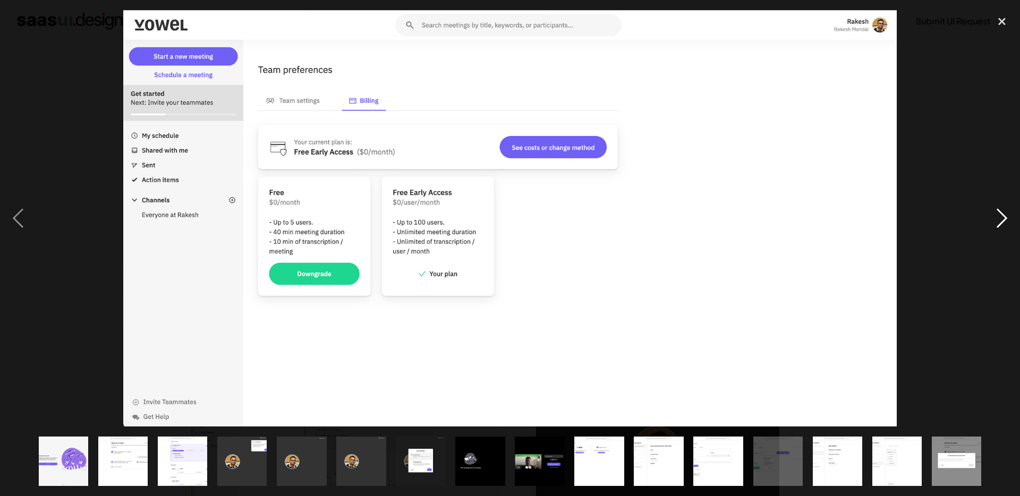
click at [1001, 216] on div "next image" at bounding box center [1002, 218] width 36 height 417
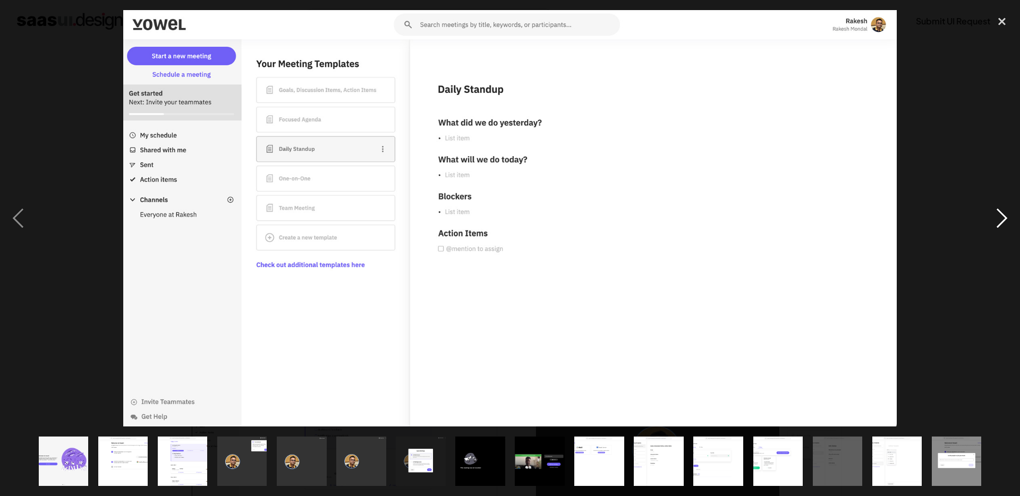
click at [1000, 211] on div "next image" at bounding box center [1002, 218] width 36 height 417
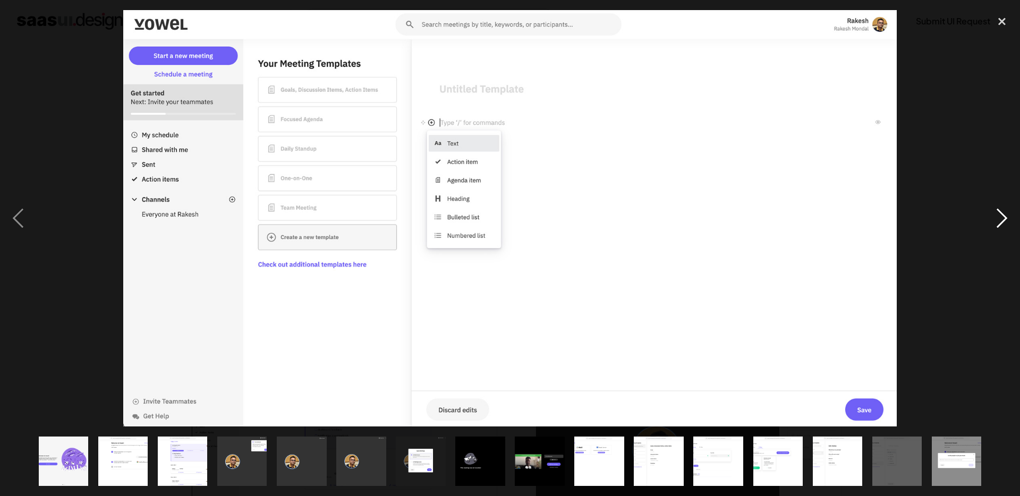
click at [1000, 211] on div "next image" at bounding box center [1002, 218] width 36 height 417
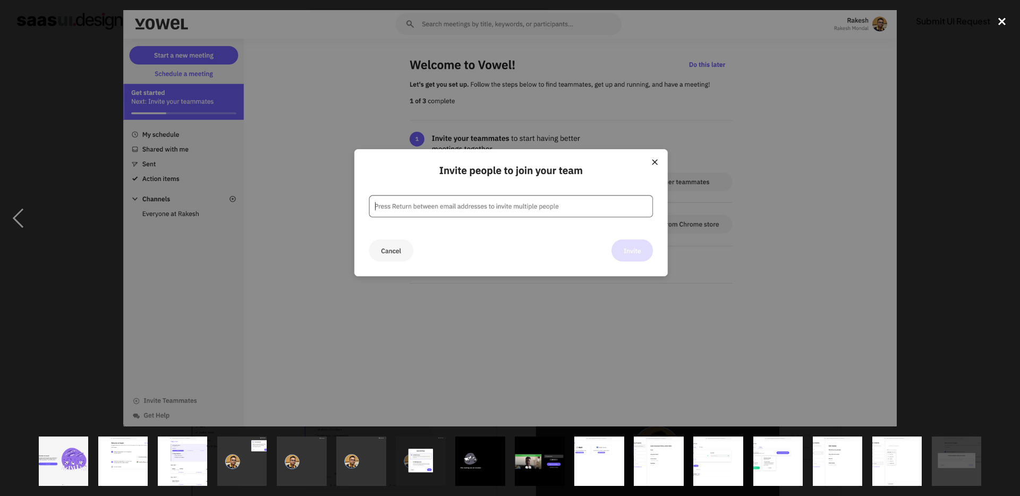
click at [1004, 24] on div "close lightbox" at bounding box center [1002, 21] width 36 height 23
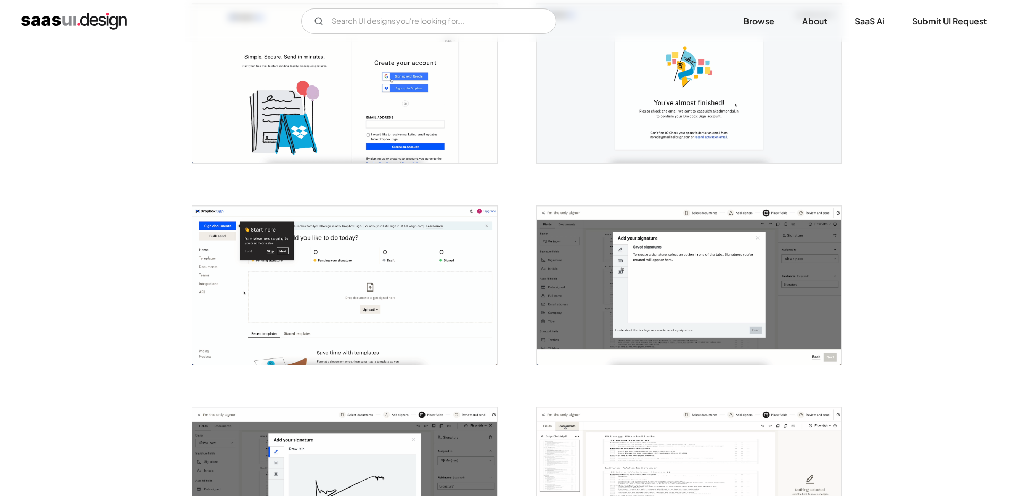
scroll to position [389, 0]
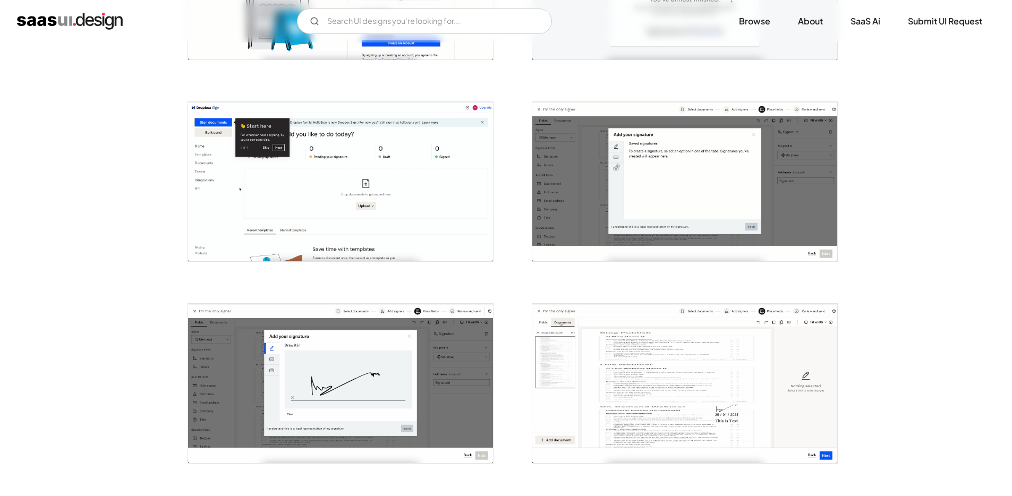
click at [379, 188] on img "open lightbox" at bounding box center [340, 181] width 305 height 159
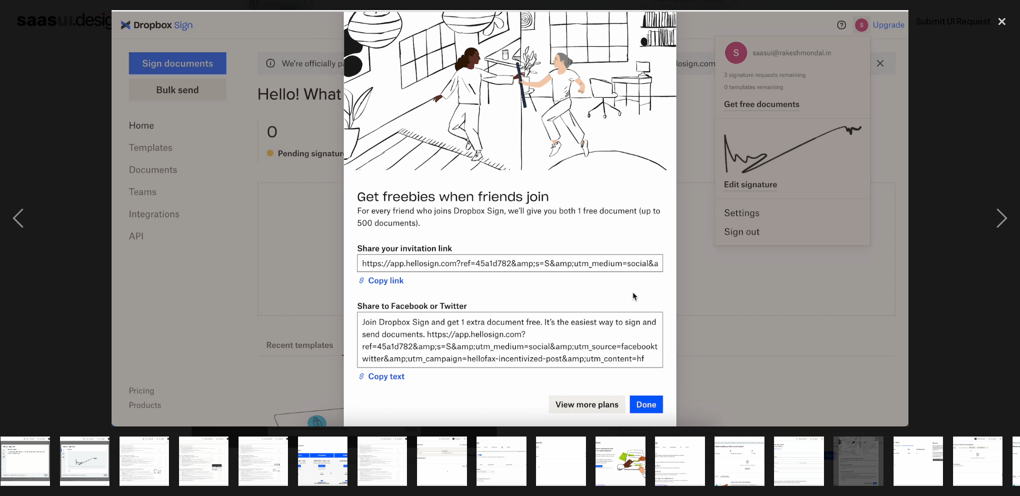
scroll to position [0, 240]
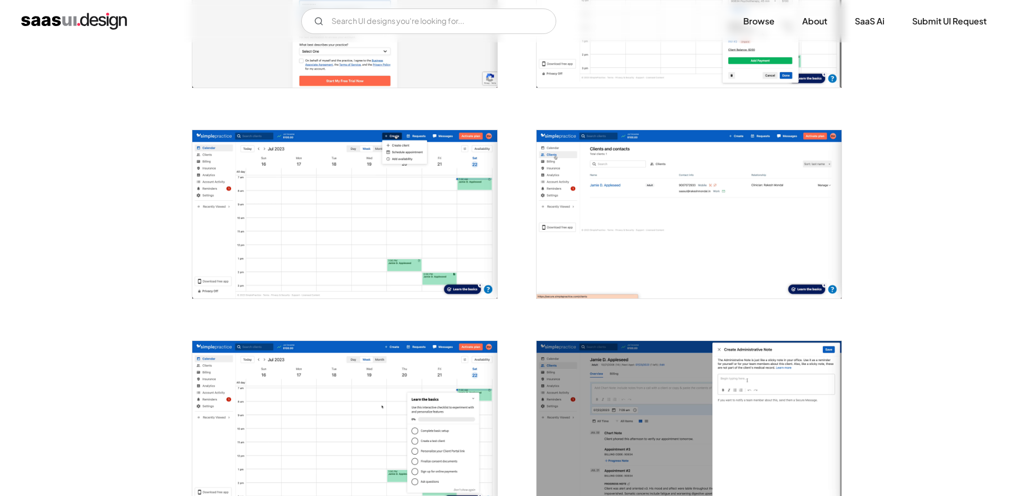
scroll to position [330, 0]
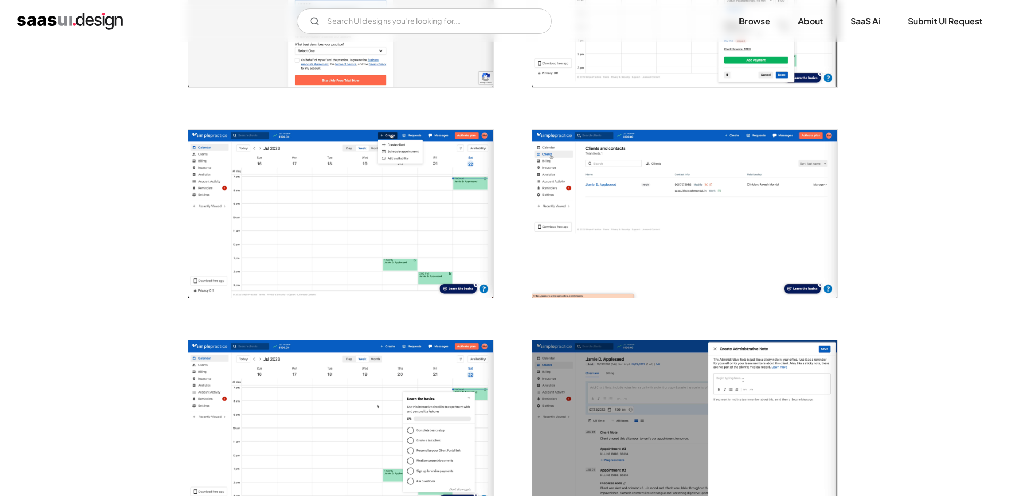
click at [320, 174] on img "open lightbox" at bounding box center [340, 214] width 305 height 168
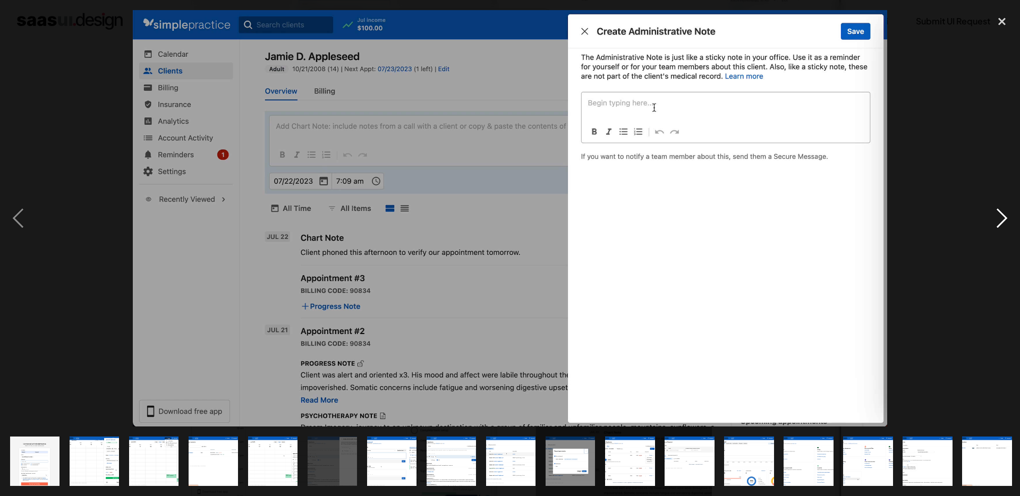
click at [996, 214] on div "next image" at bounding box center [1002, 218] width 36 height 417
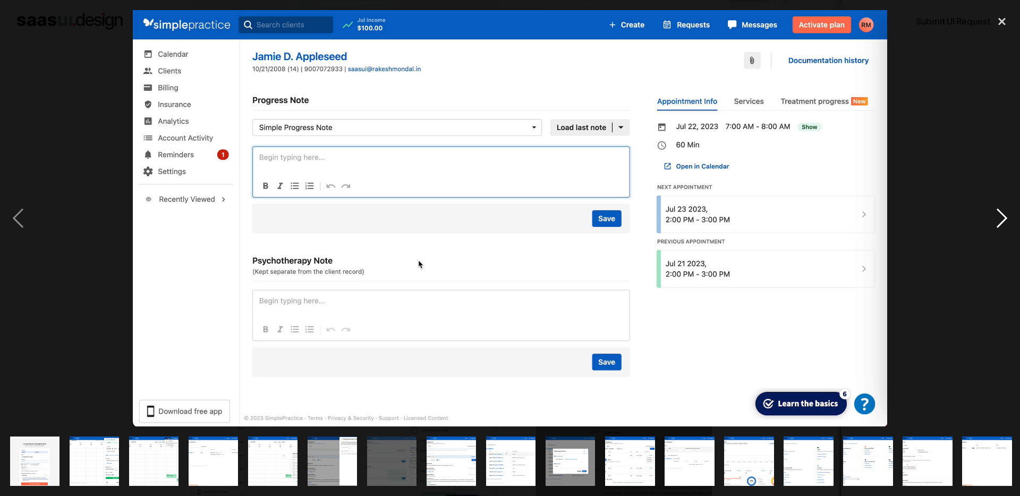
click at [1000, 214] on div "next image" at bounding box center [1002, 218] width 36 height 417
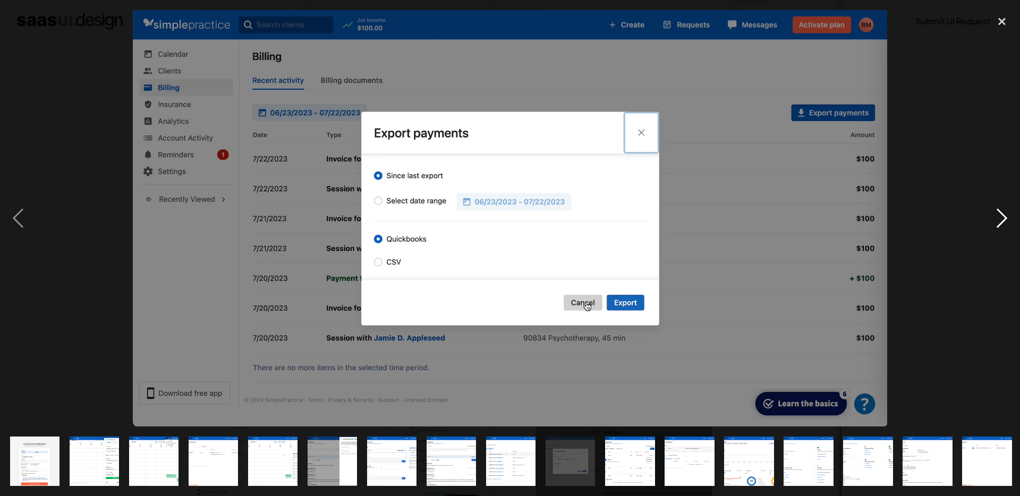
click at [1004, 211] on div "next image" at bounding box center [1002, 218] width 36 height 417
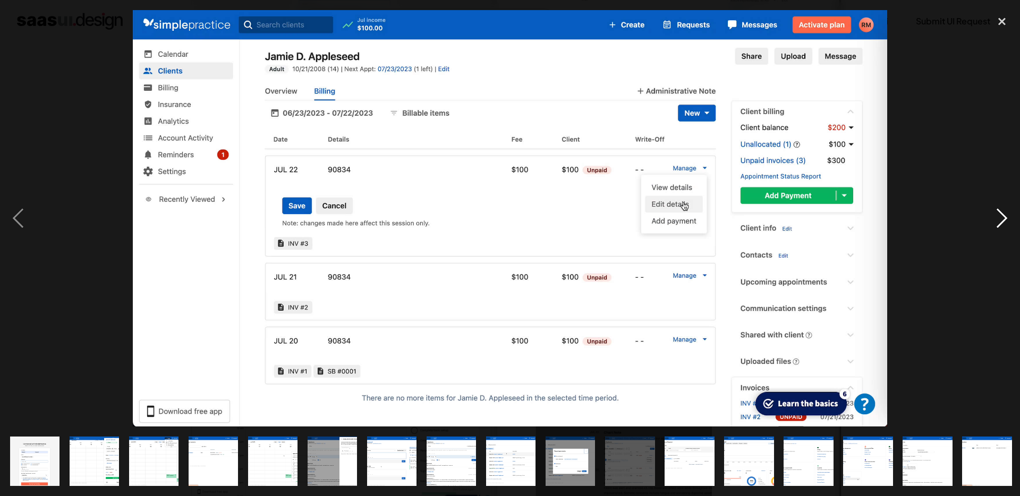
click at [1003, 211] on div "next image" at bounding box center [1002, 218] width 36 height 417
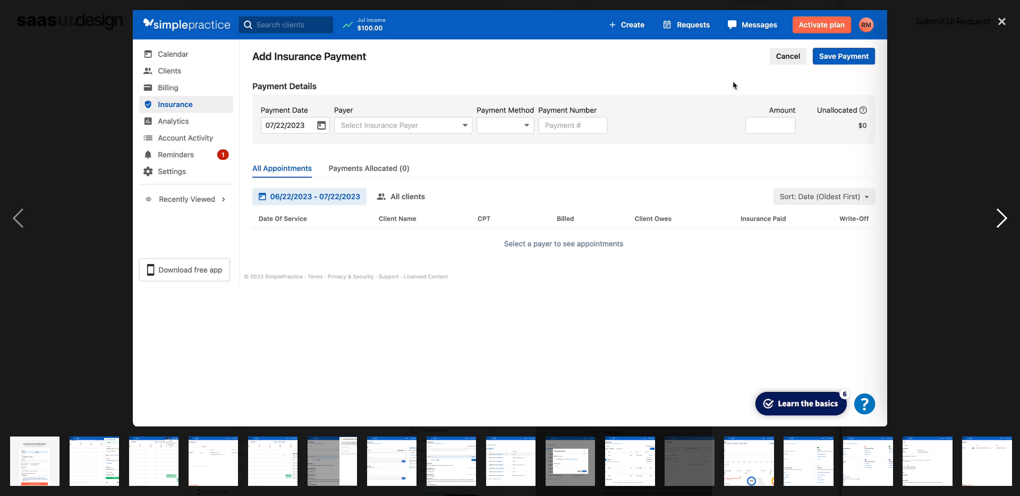
click at [1003, 211] on div "next image" at bounding box center [1002, 218] width 36 height 417
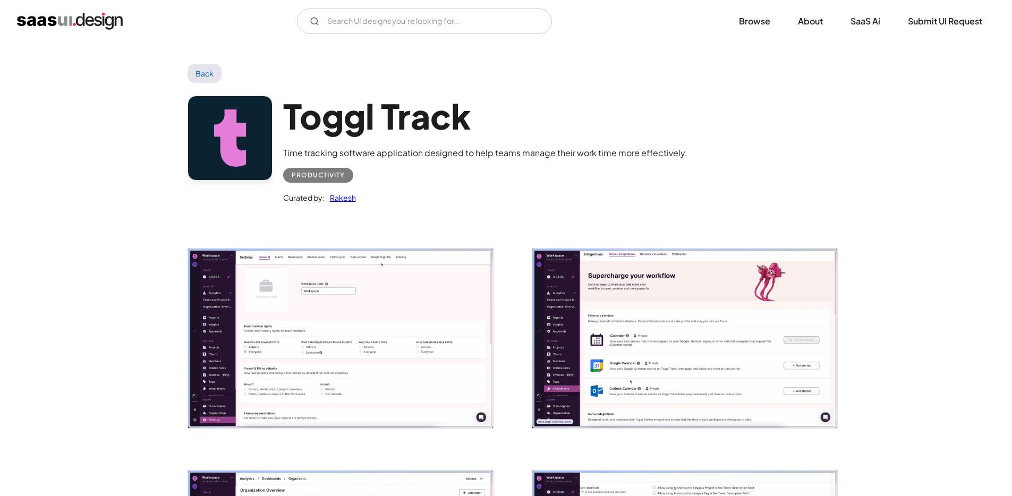
click at [231, 280] on img "open lightbox" at bounding box center [340, 339] width 305 height 180
